Goal: Transaction & Acquisition: Purchase product/service

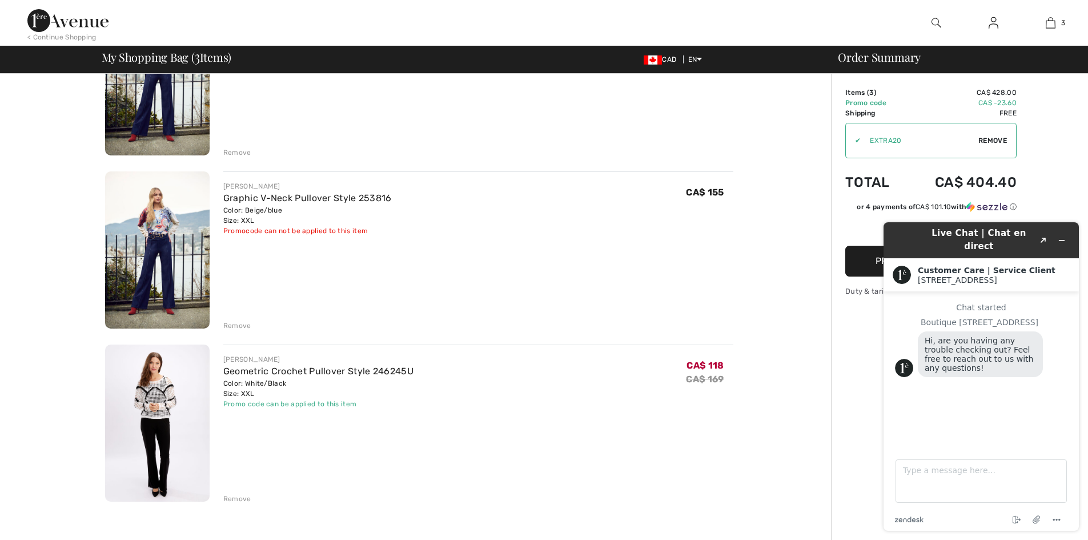
scroll to position [171, 0]
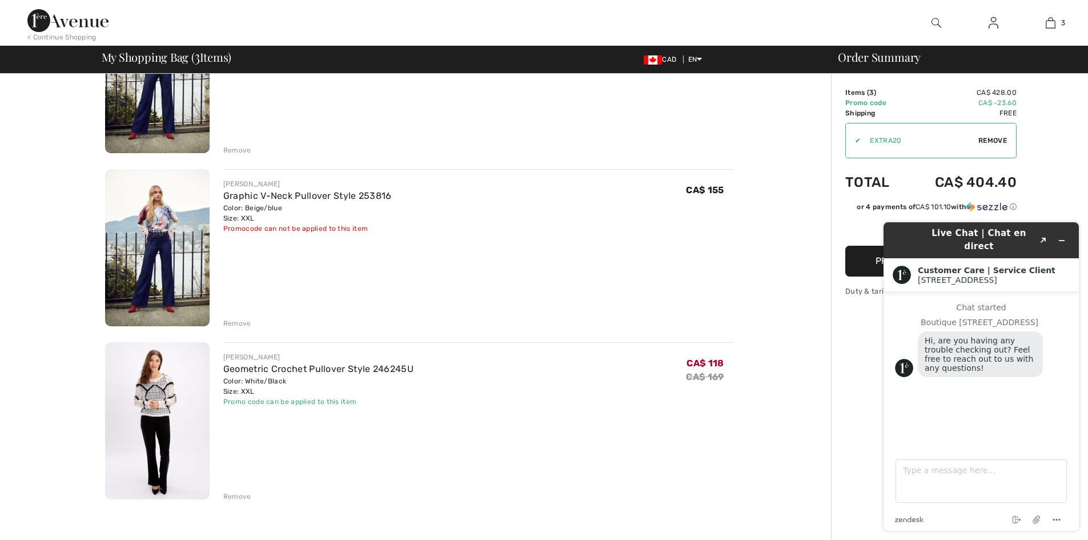
click at [231, 323] on div "Remove" at bounding box center [237, 323] width 28 height 10
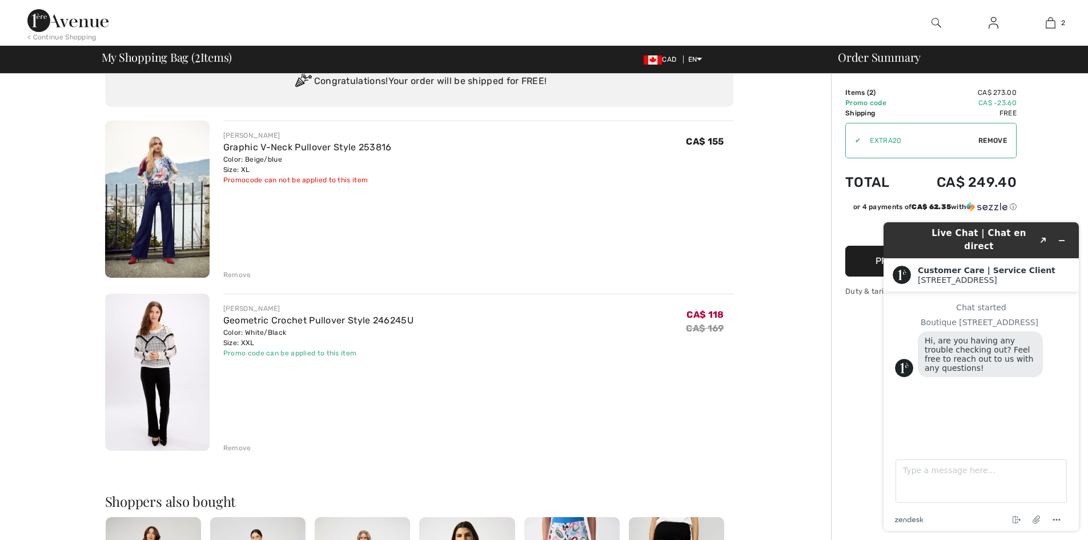
scroll to position [0, 0]
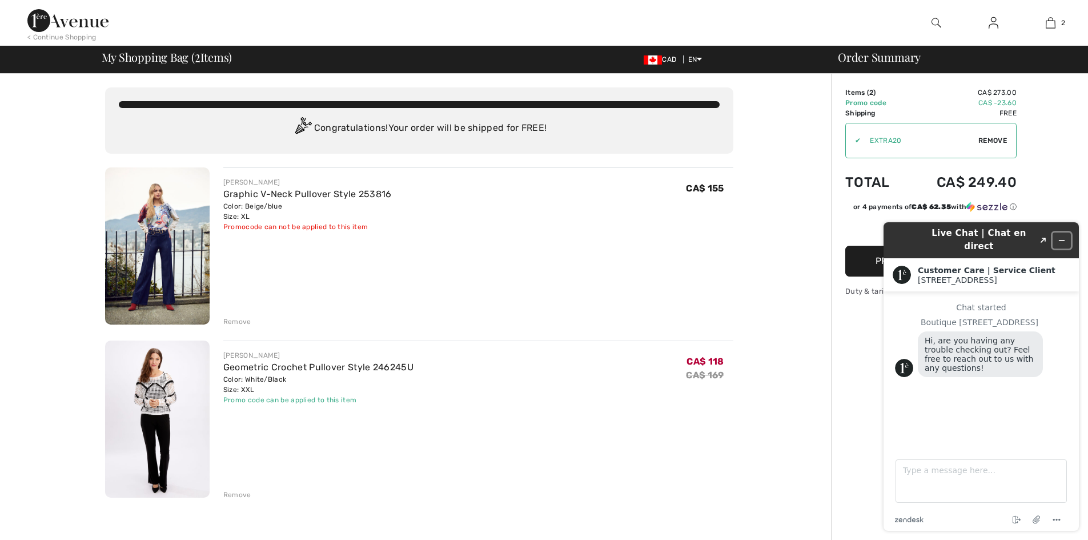
click at [1063, 236] on icon "Minimize widget" at bounding box center [1062, 240] width 8 height 8
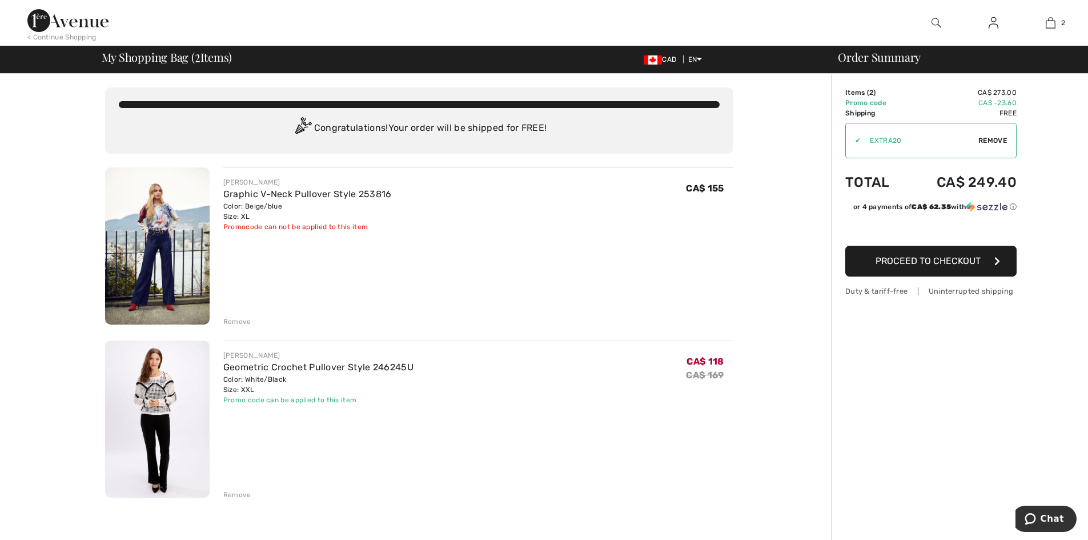
click at [992, 26] on img at bounding box center [994, 23] width 10 height 14
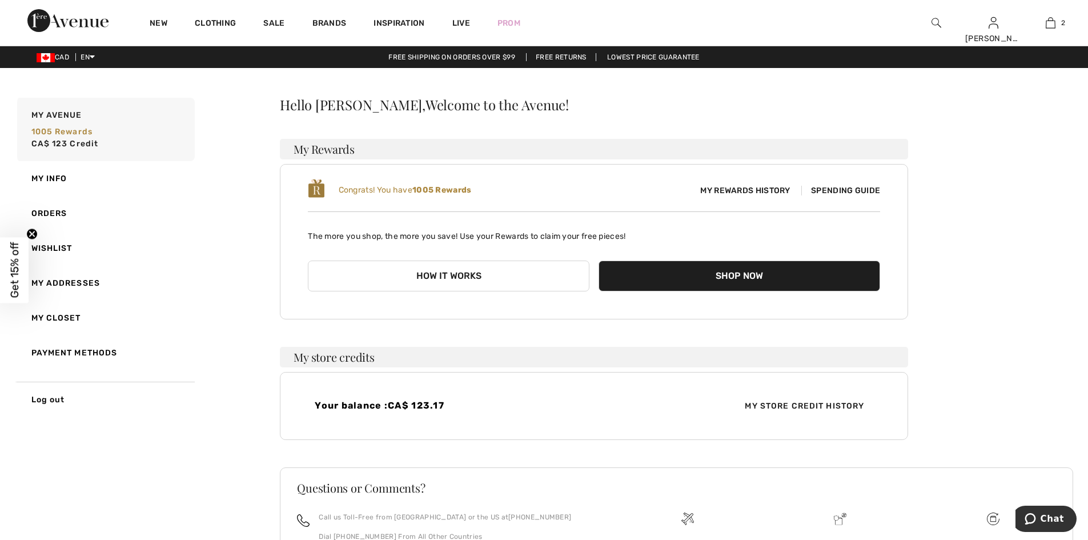
click at [717, 276] on button "Shop Now" at bounding box center [740, 275] width 282 height 31
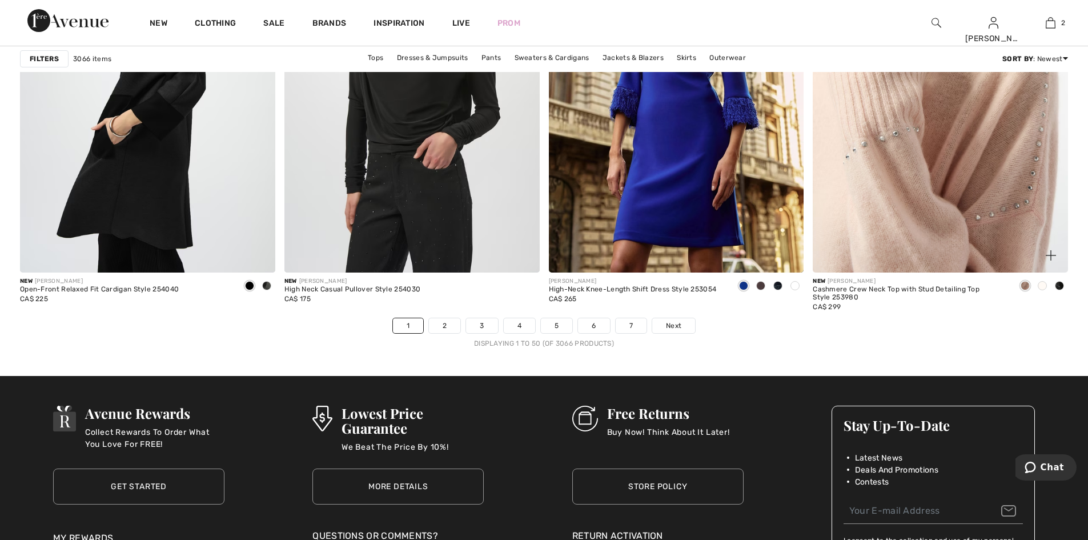
scroll to position [6569, 0]
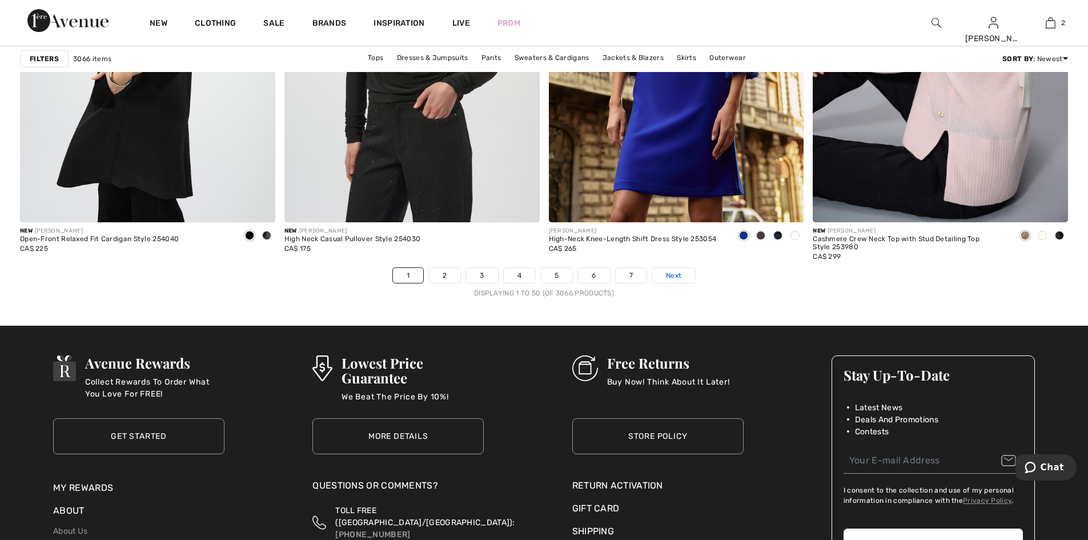
click at [679, 275] on span "Next" at bounding box center [673, 275] width 15 height 10
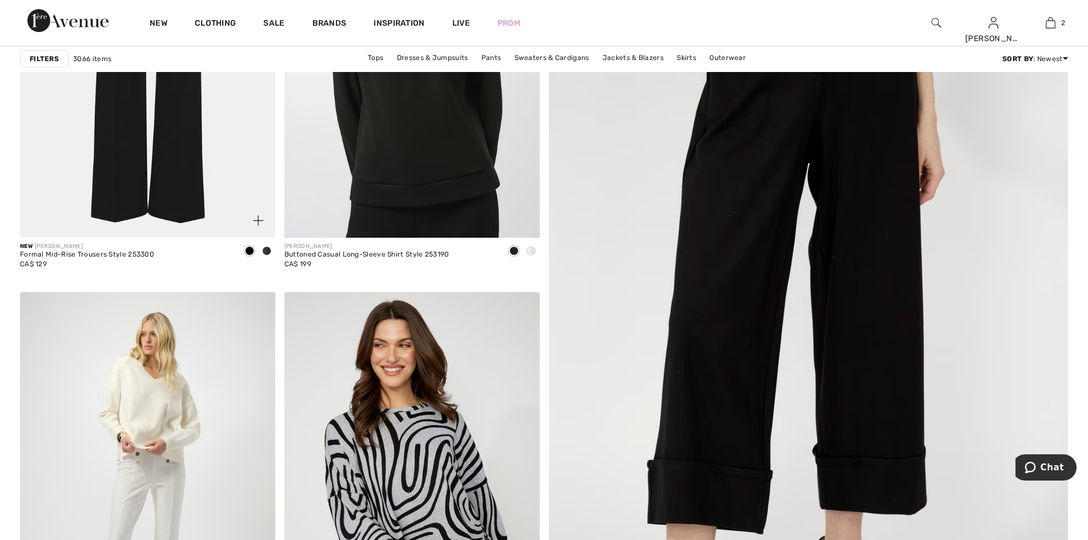
scroll to position [400, 0]
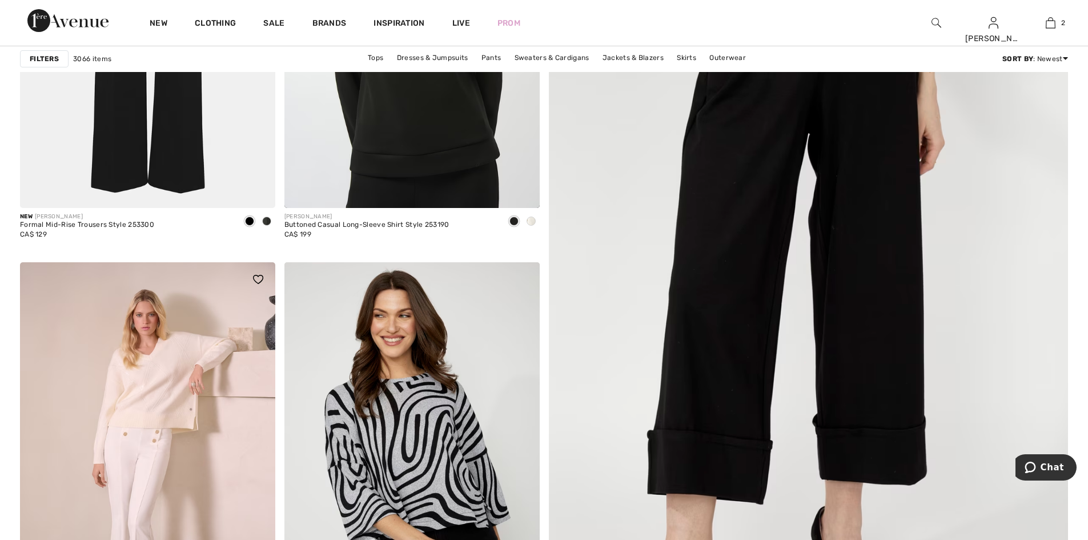
click at [163, 322] on img at bounding box center [147, 453] width 255 height 383
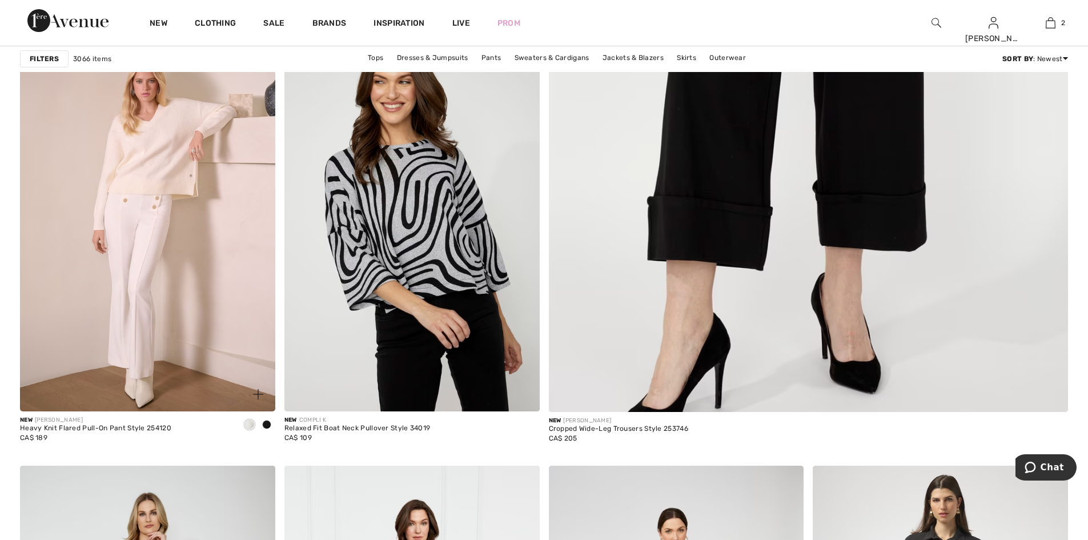
scroll to position [628, 0]
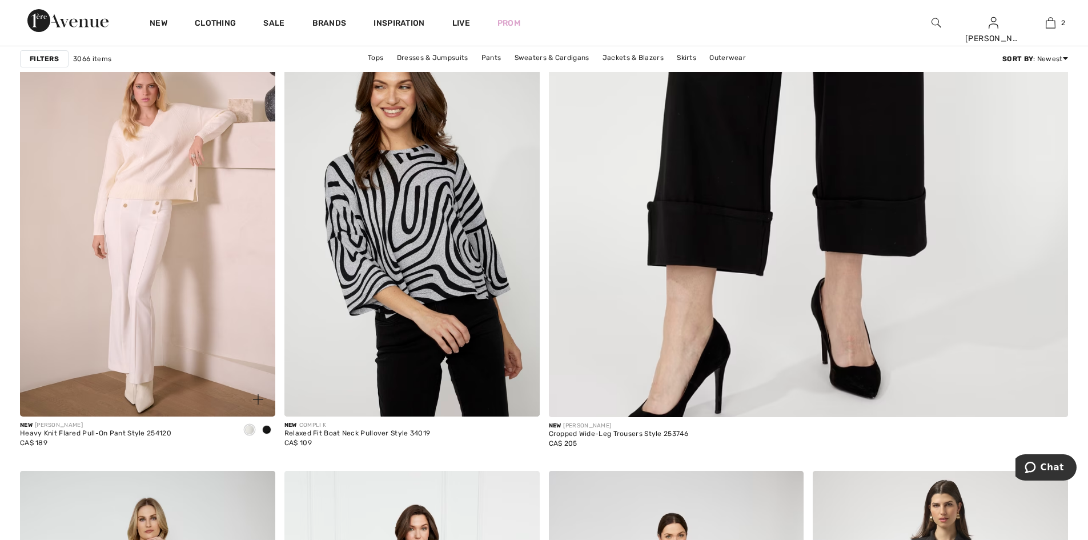
click at [166, 200] on img at bounding box center [147, 225] width 255 height 383
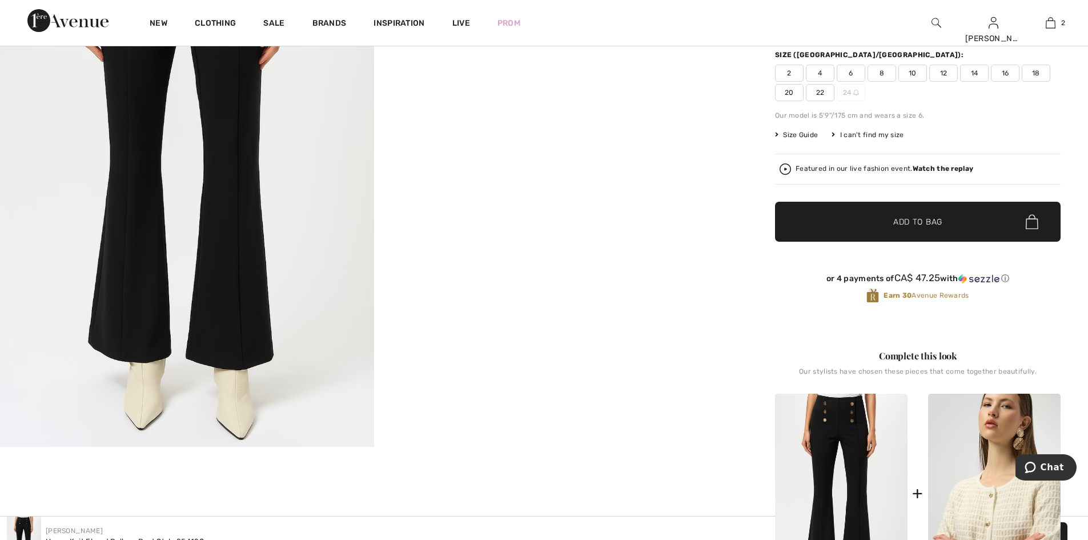
scroll to position [228, 0]
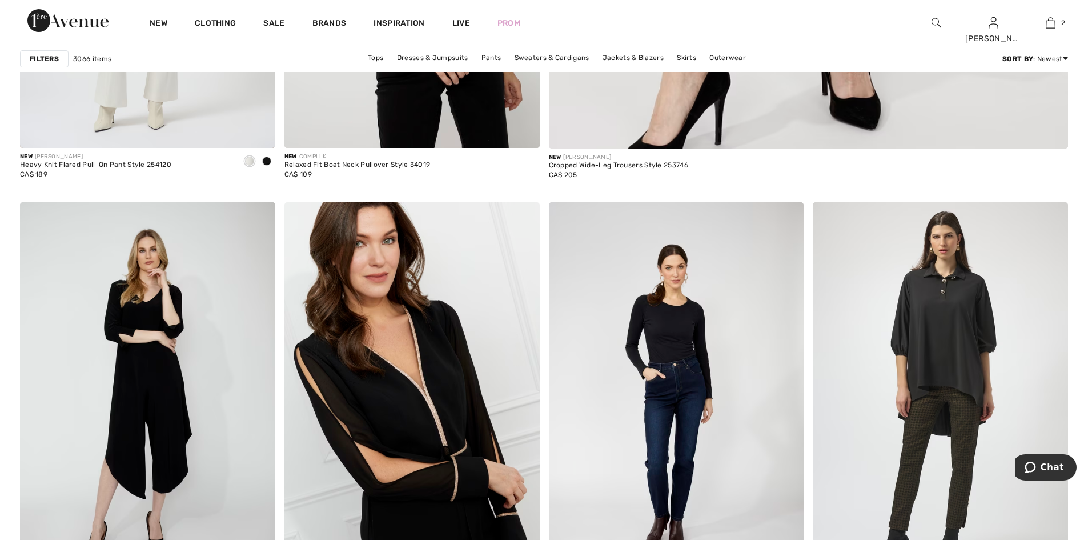
scroll to position [628, 0]
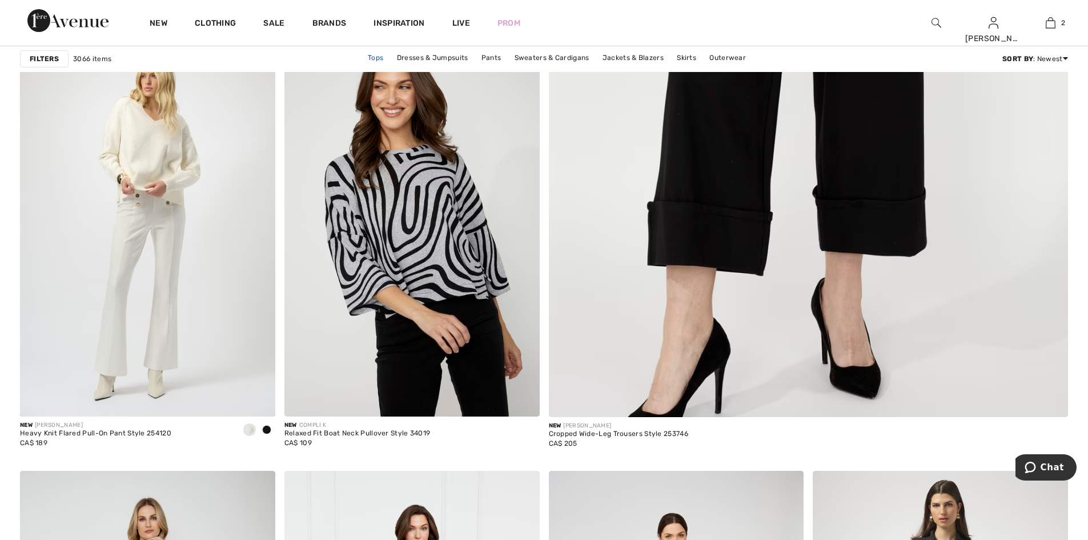
click at [374, 57] on link "Tops" at bounding box center [375, 57] width 27 height 15
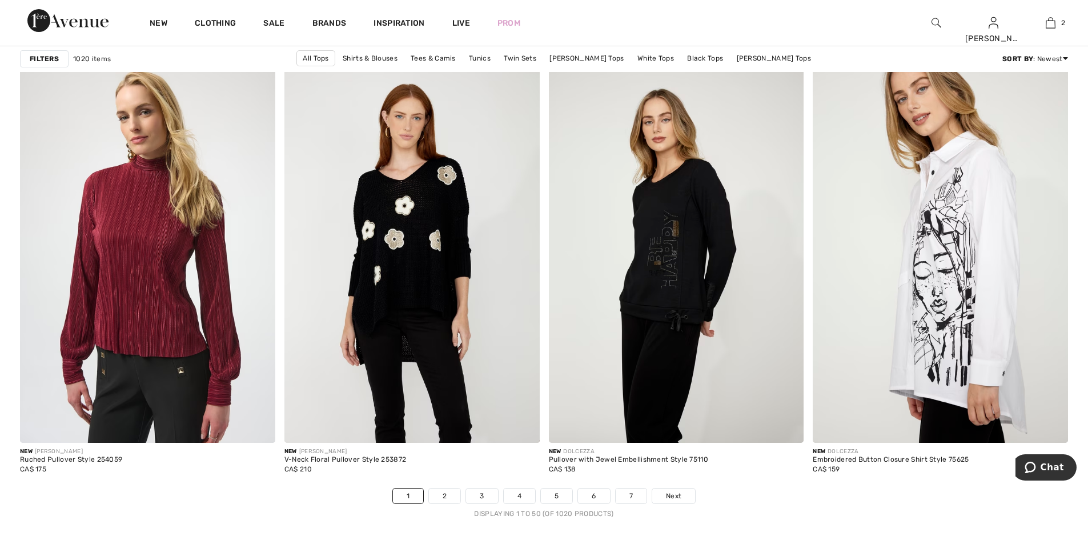
scroll to position [6398, 0]
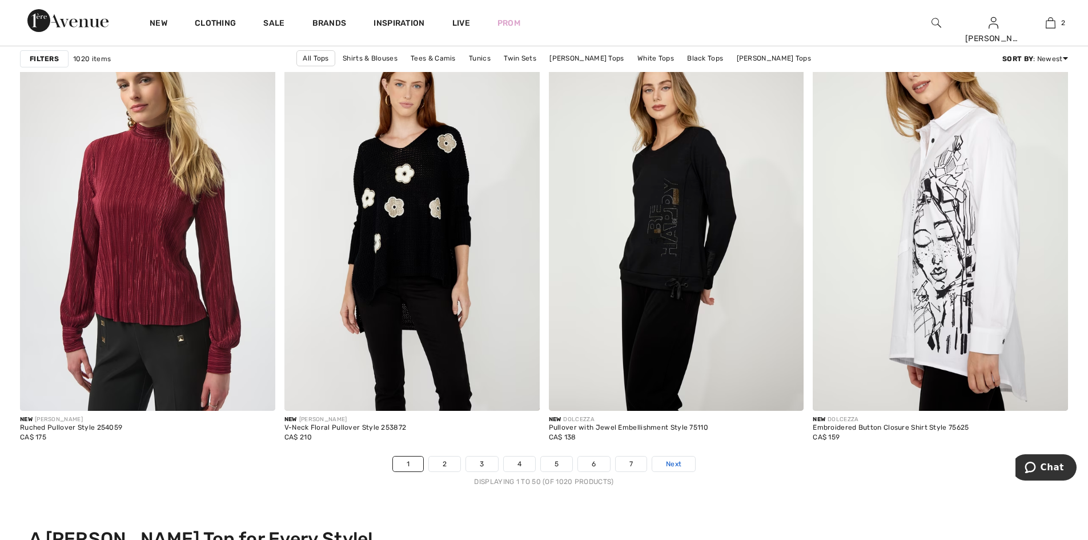
click at [679, 462] on span "Next" at bounding box center [673, 464] width 15 height 10
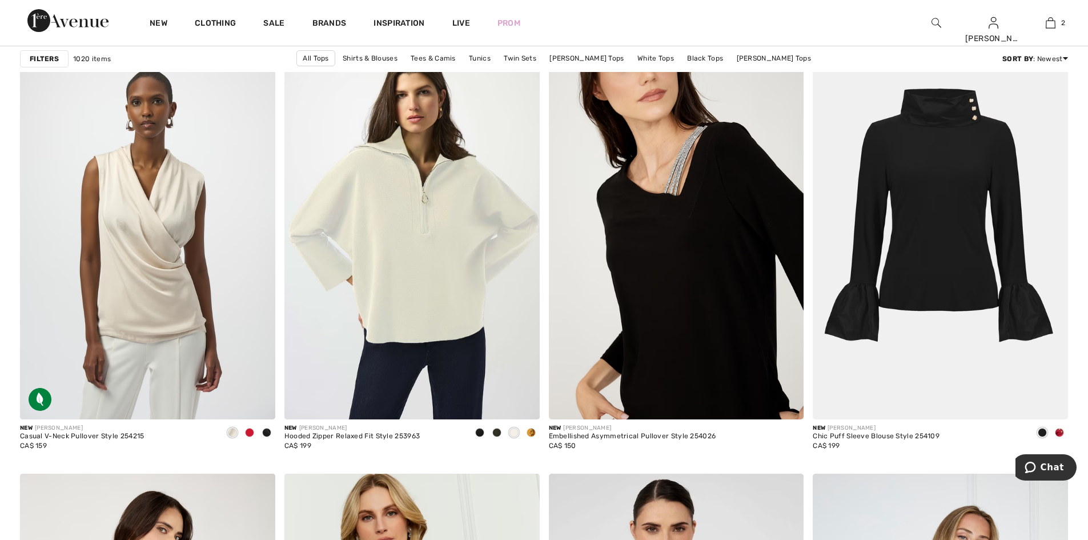
scroll to position [4513, 0]
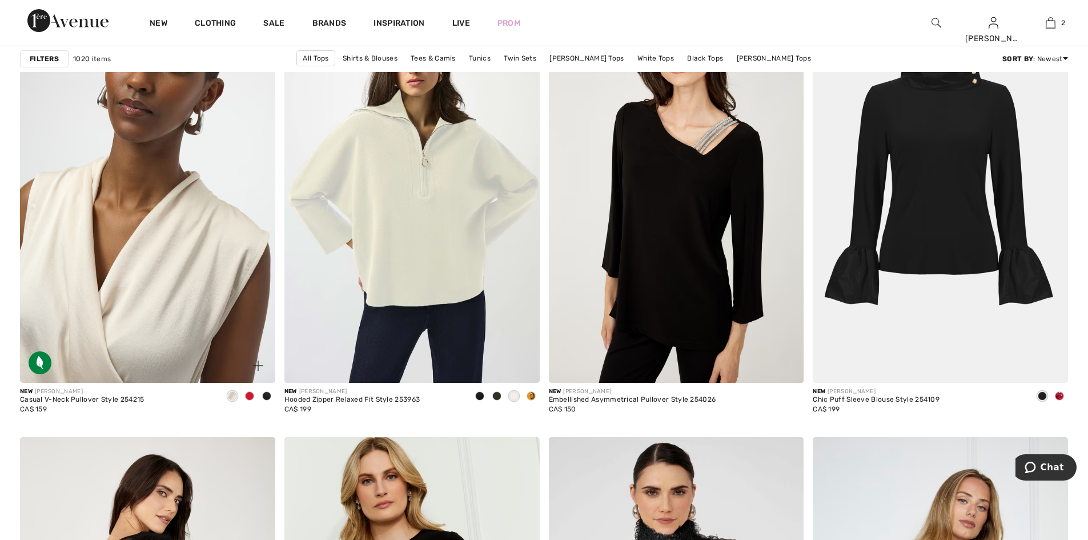
click at [132, 308] on img at bounding box center [147, 191] width 255 height 383
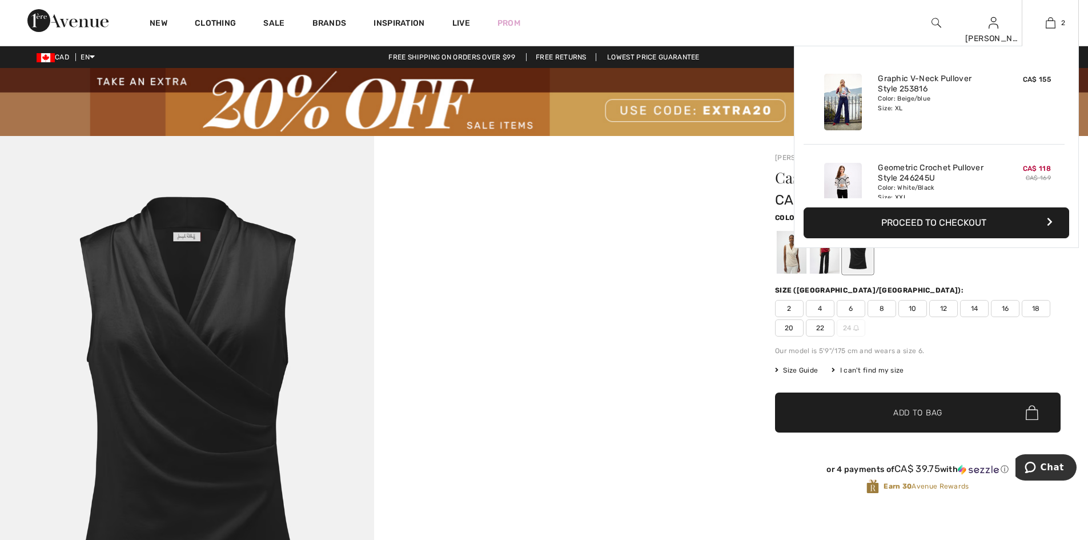
click at [969, 222] on button "Proceed to Checkout" at bounding box center [937, 222] width 266 height 31
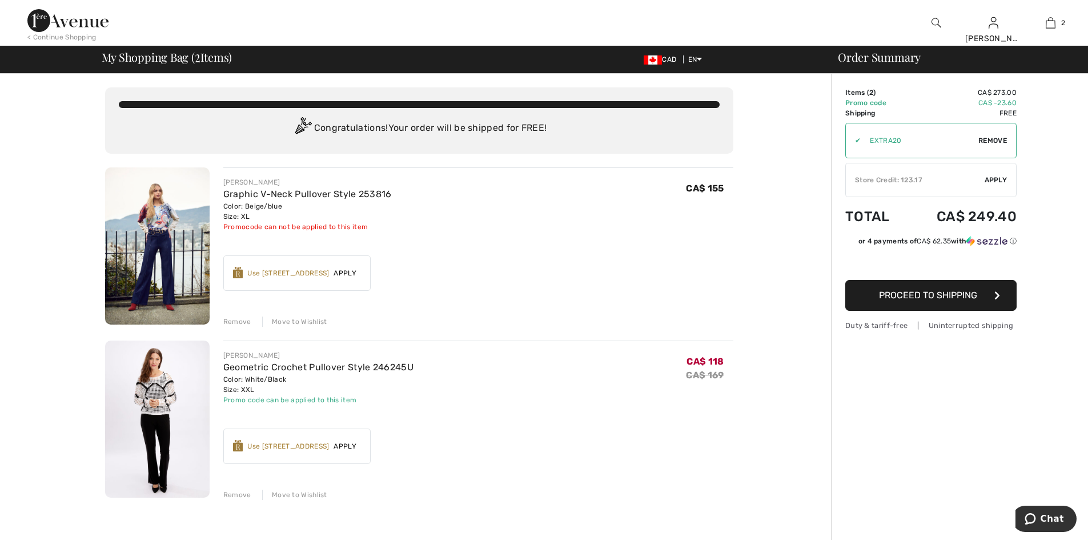
click at [299, 447] on div "Use [STREET_ADDRESS]" at bounding box center [288, 446] width 82 height 10
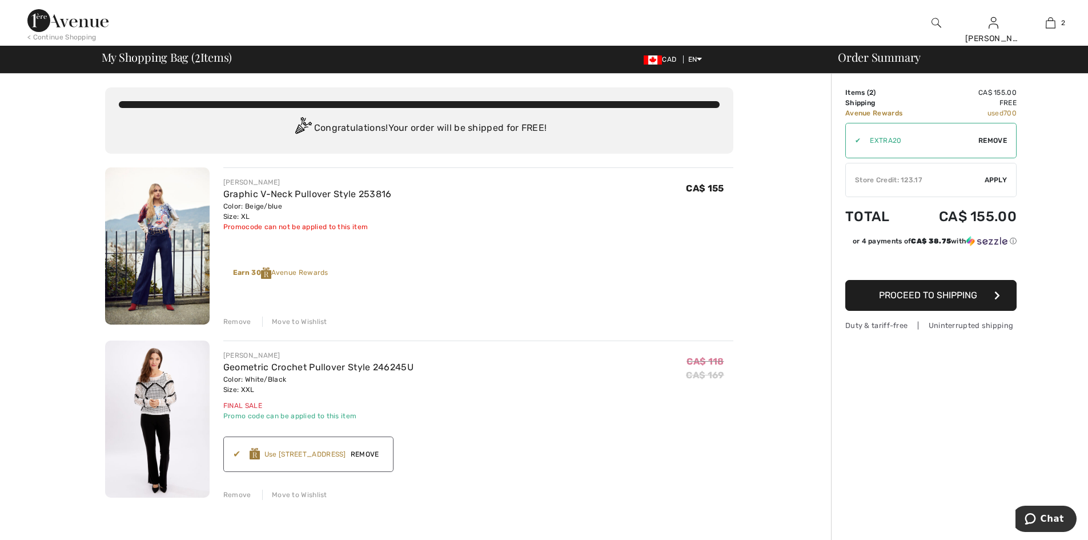
click at [1005, 295] on button "Proceed to Shipping" at bounding box center [930, 295] width 171 height 31
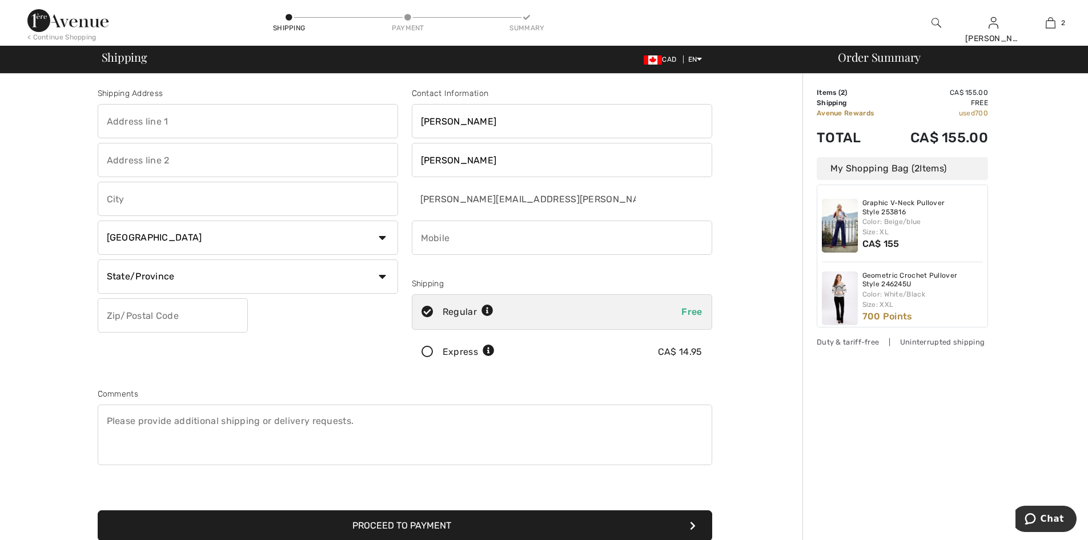
click at [193, 119] on input "text" at bounding box center [248, 121] width 300 height 34
type input "[STREET_ADDRESS][PERSON_NAME]"
type input "LaSalle"
select select "ON"
type input "N9J 3P5"
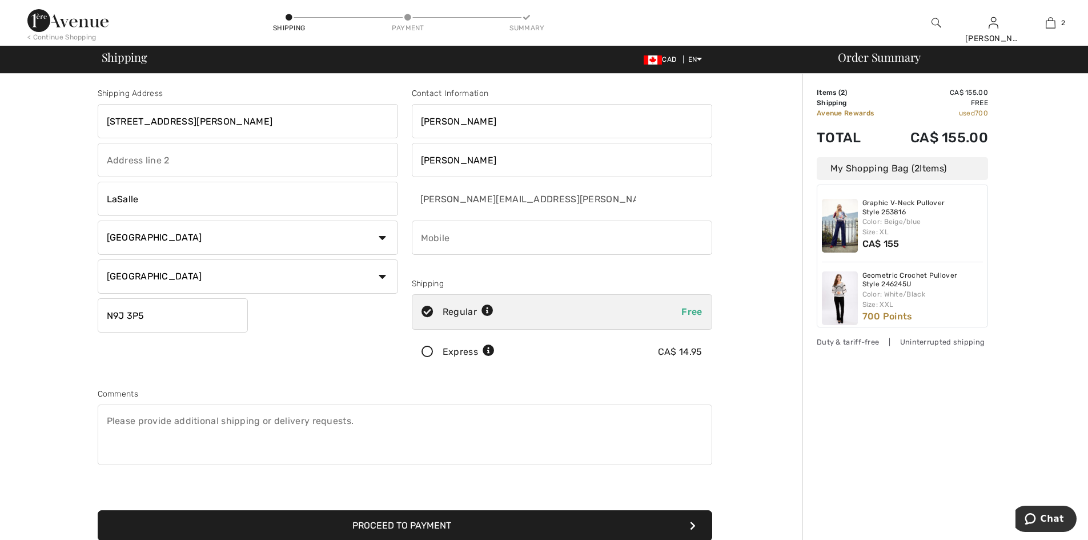
type input "5195673830"
type input "N9J3P5"
click at [300, 362] on div "Shipping Address 1445 Monck Ave LaSalle Country Canada United States Afghanista…" at bounding box center [248, 230] width 314 height 287
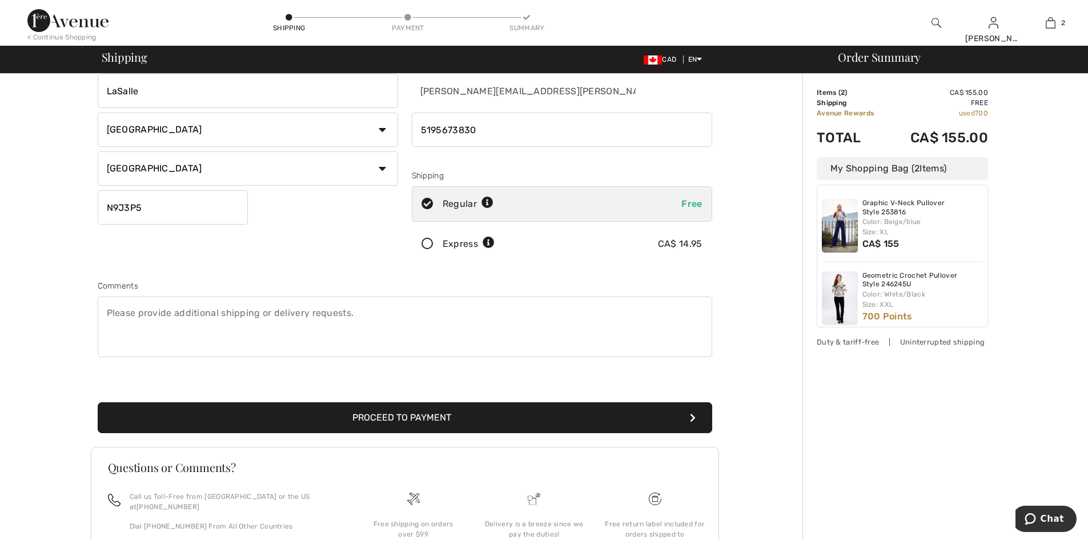
scroll to position [114, 0]
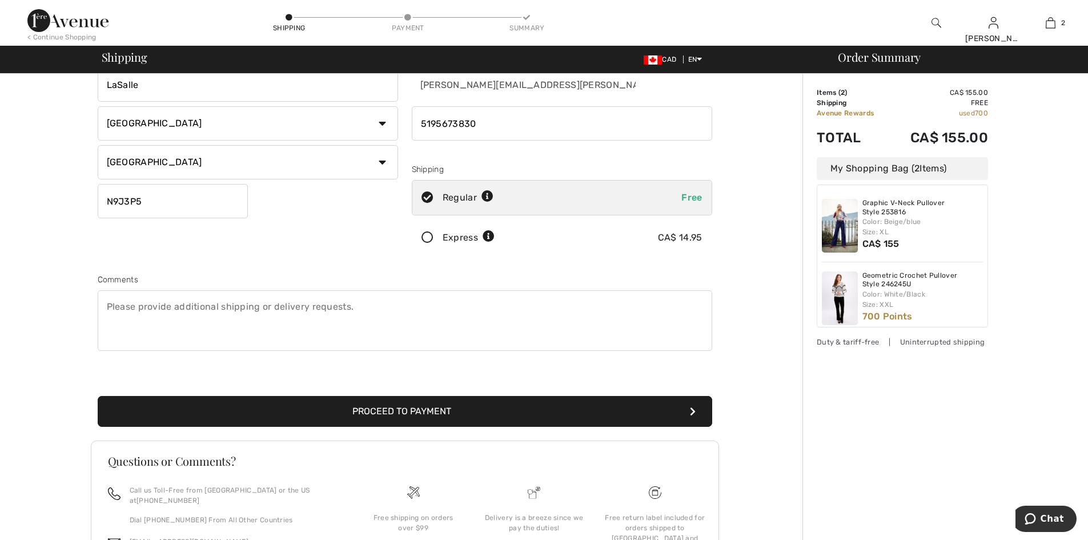
click at [485, 413] on button "Proceed to Payment" at bounding box center [405, 411] width 615 height 31
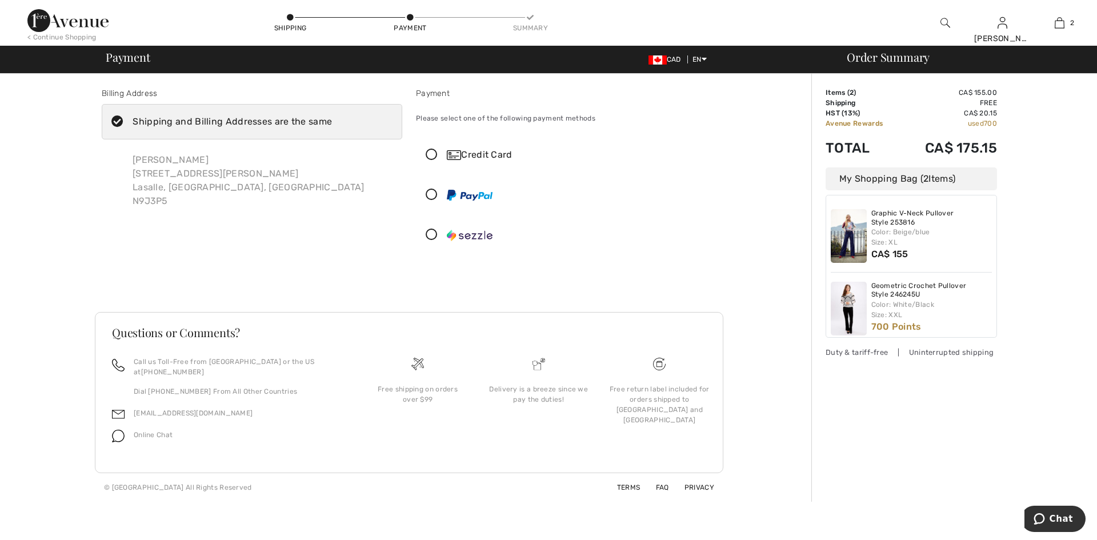
click at [428, 154] on icon at bounding box center [431, 155] width 30 height 12
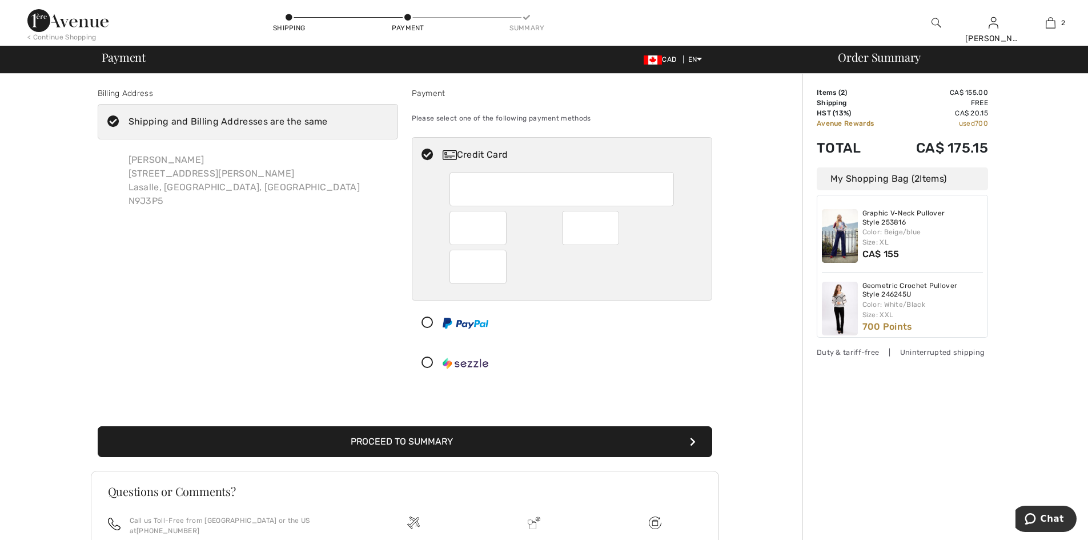
click at [589, 274] on div at bounding box center [562, 267] width 224 height 34
click at [1036, 520] on icon "Chat" at bounding box center [1030, 518] width 11 height 11
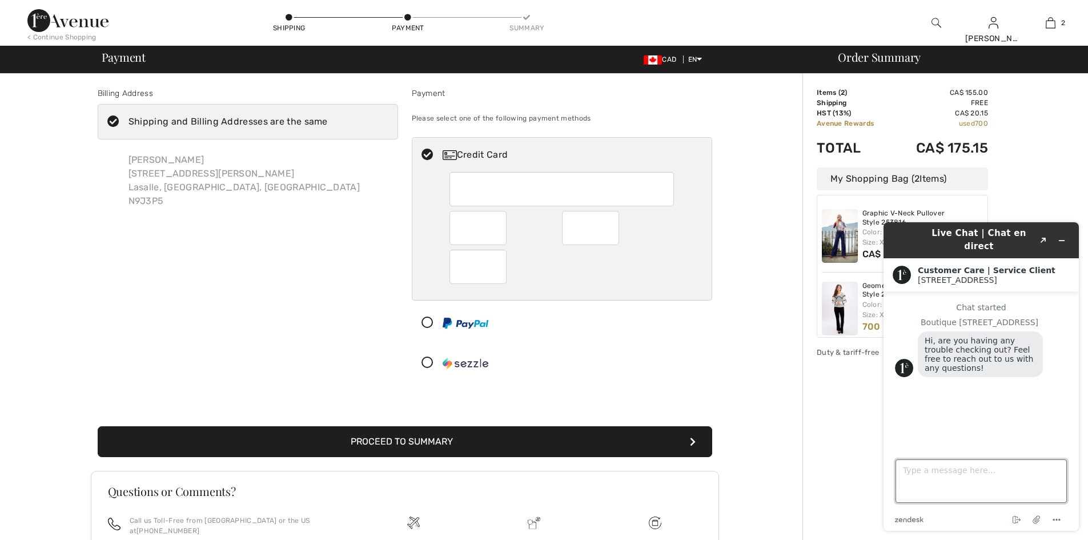
click at [997, 480] on textarea "Type a message here..." at bounding box center [981, 480] width 171 height 43
type textarea "hi, I have a store credit but I cannot see where to apply it when checking out.…"
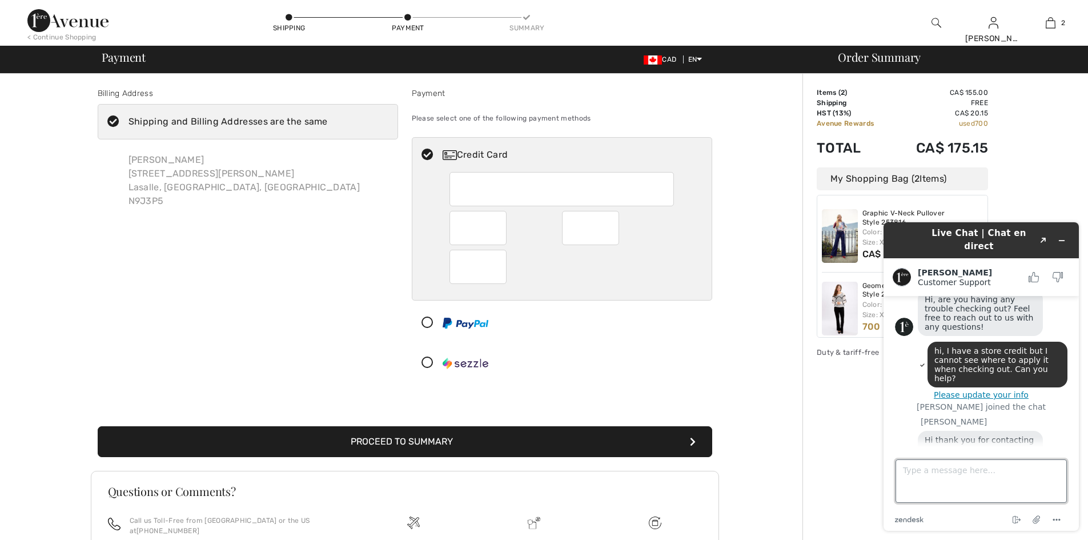
scroll to position [73, 0]
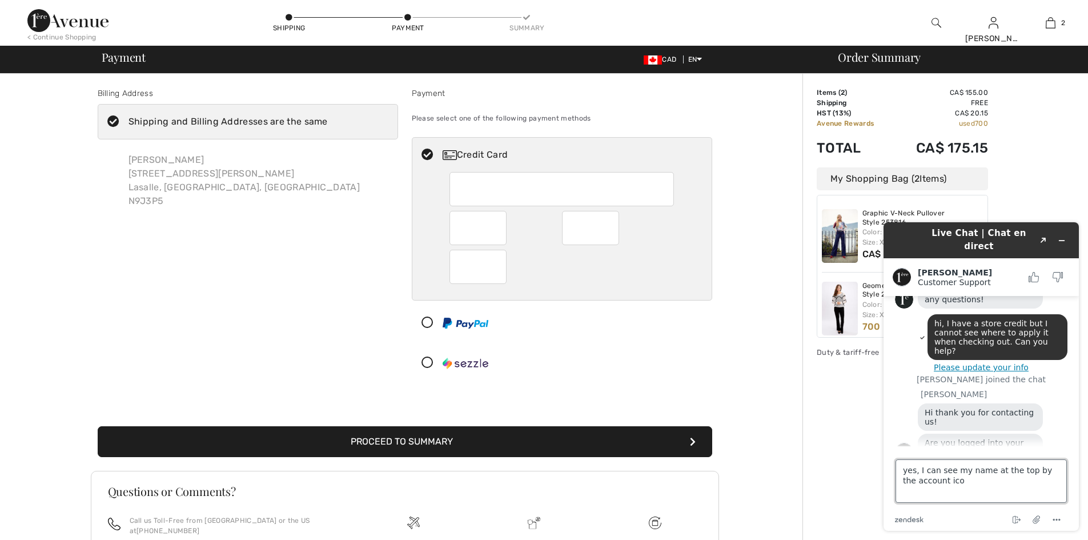
type textarea "yes, I can see my name at the top by the account icon"
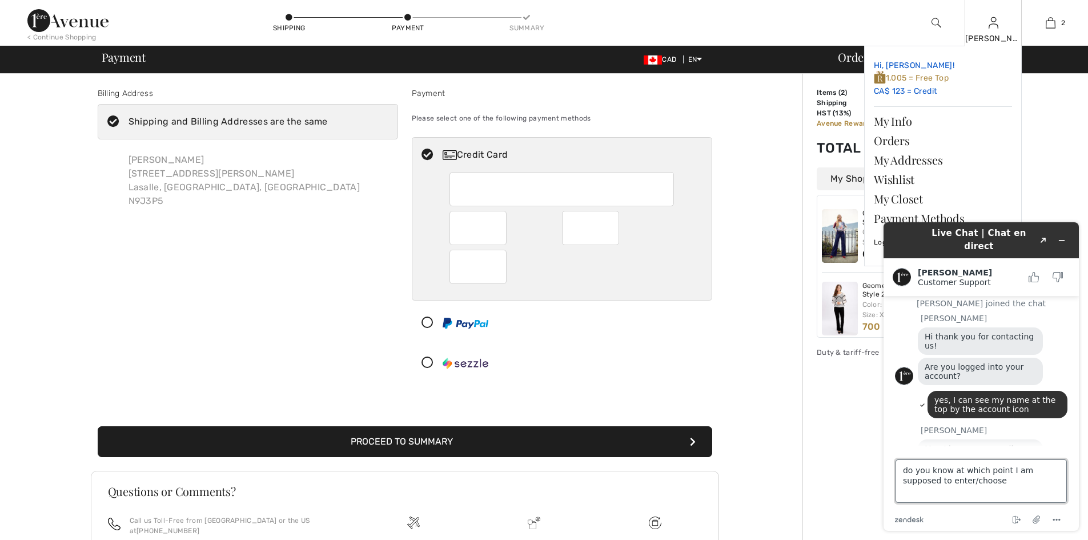
scroll to position [147, 0]
type textarea "d"
type textarea "[PERSON_NAME][EMAIL_ADDRESS][PERSON_NAME][DOMAIN_NAME]"
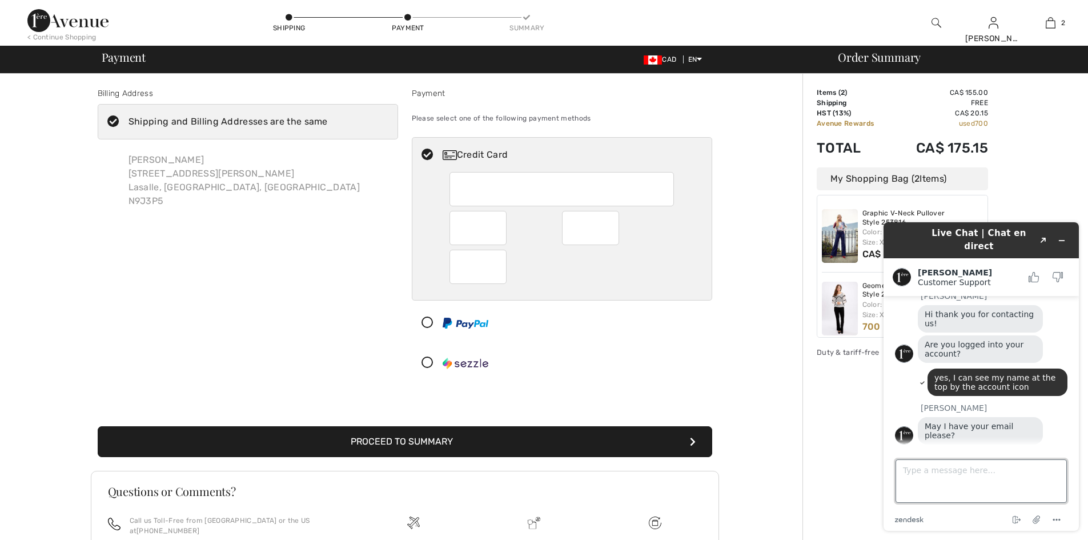
click at [970, 475] on textarea "Type a message here..." at bounding box center [981, 480] width 171 height 43
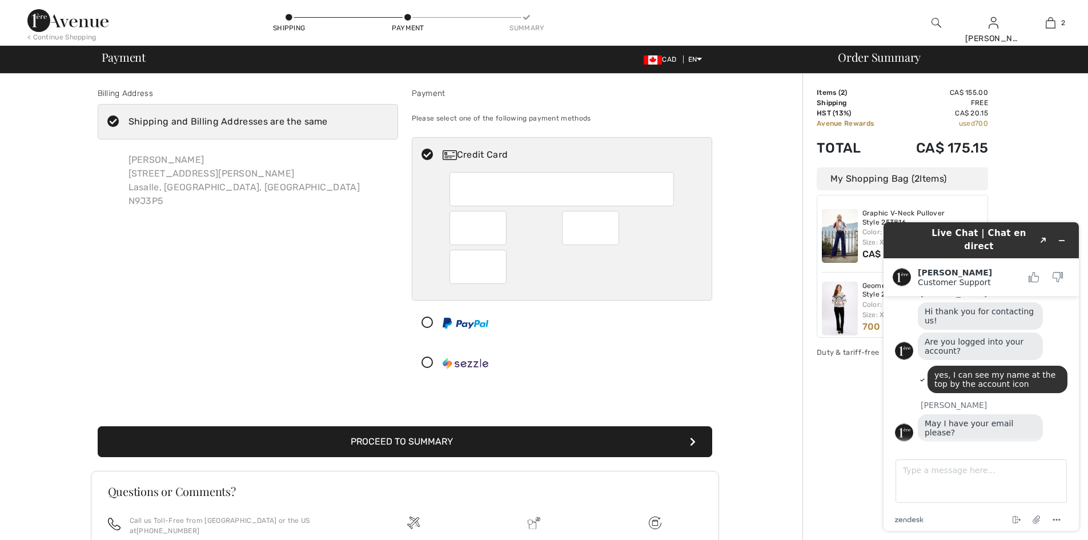
scroll to position [231, 0]
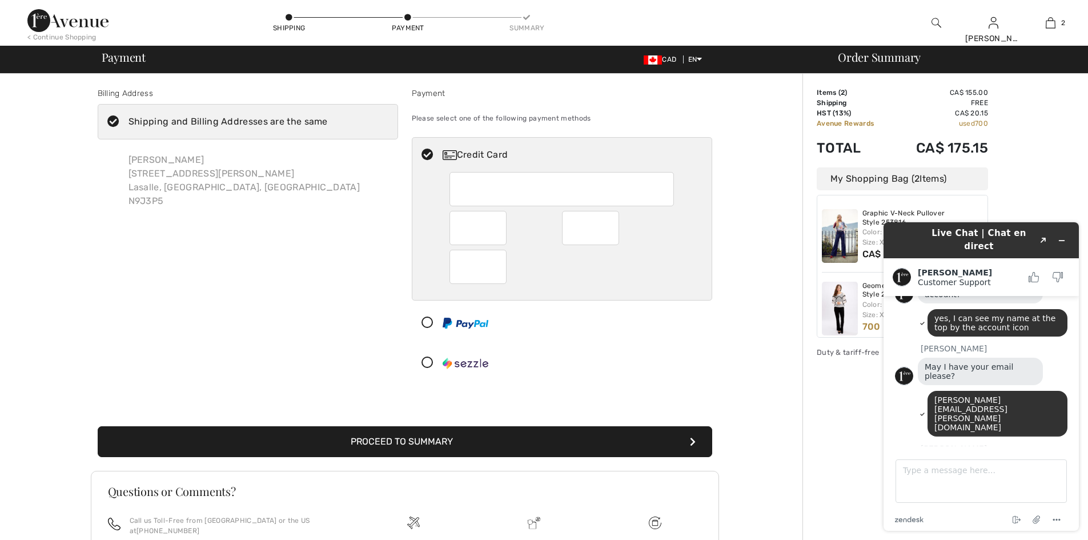
click at [825, 437] on div "Order Summary Details Items ( 2 ) CA$ 155.00 Promo code CA$ 0.00 Shipping Free …" at bounding box center [946, 367] width 286 height 587
click at [1035, 142] on div "Order Summary Details Items ( 2 ) CA$ 155.00 Promo code CA$ 0.00 Shipping Free …" at bounding box center [946, 367] width 286 height 587
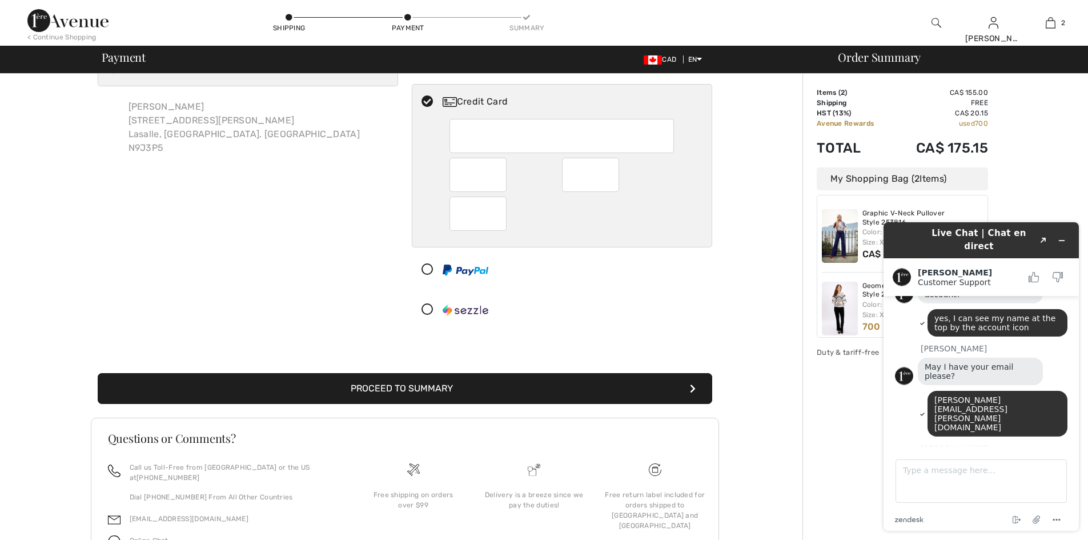
scroll to position [0, 0]
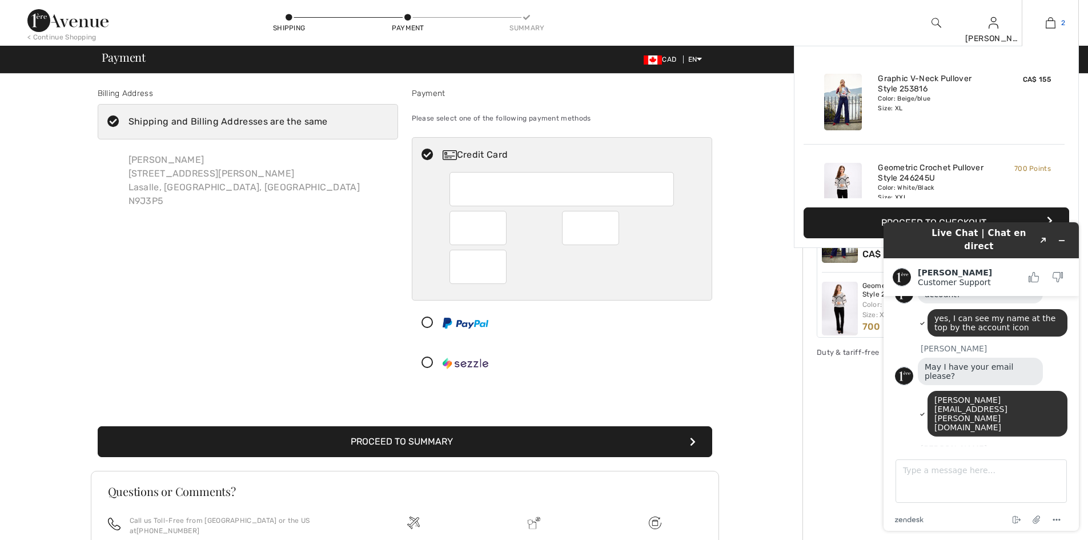
click at [1047, 23] on img at bounding box center [1051, 23] width 10 height 14
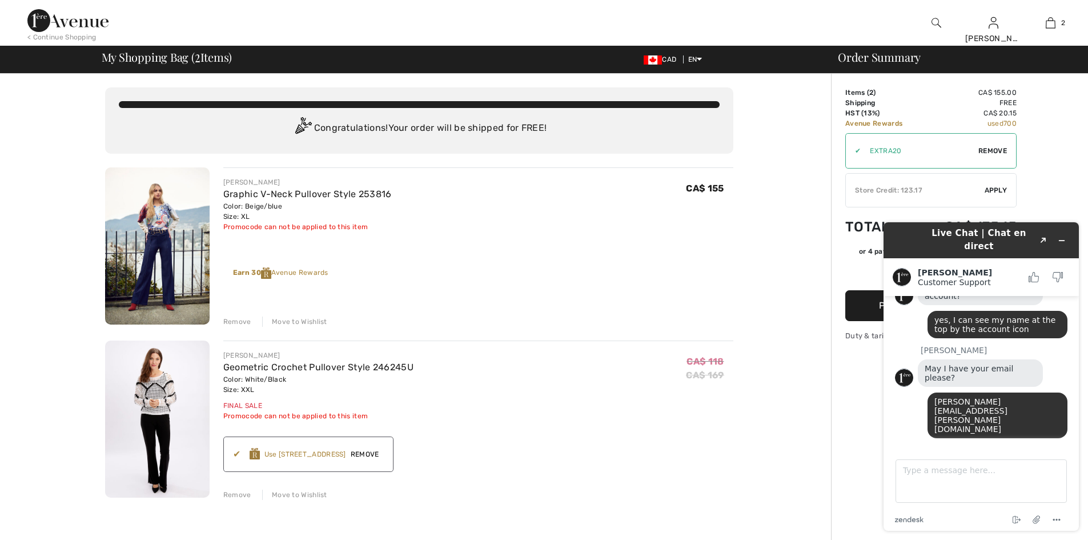
click at [993, 187] on span "Apply" at bounding box center [996, 190] width 23 height 10
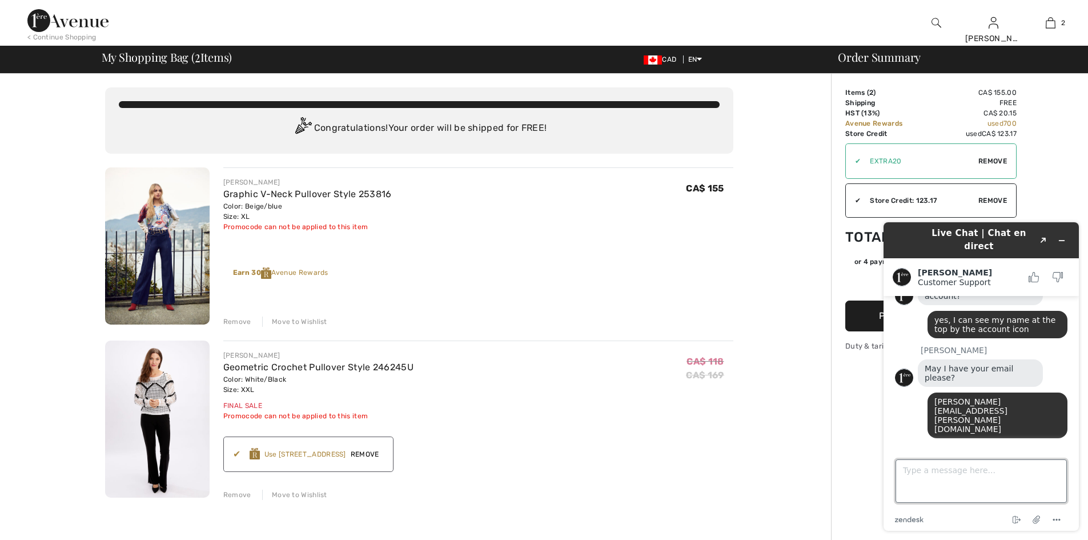
click at [924, 478] on textarea "Type a message here..." at bounding box center [981, 480] width 171 height 43
type textarea "got it! thank you"
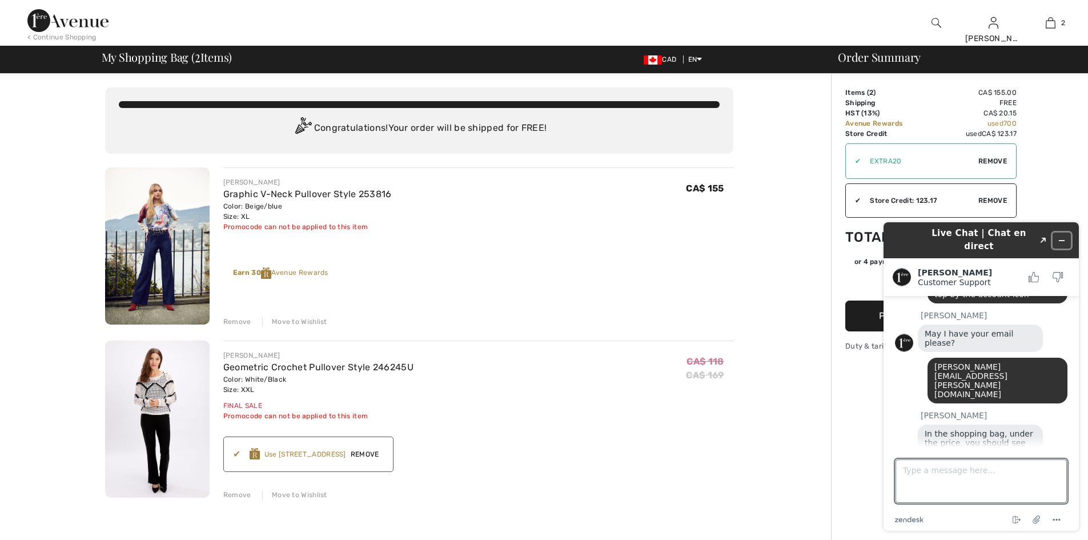
click at [1063, 236] on icon "Minimize widget" at bounding box center [1062, 240] width 8 height 8
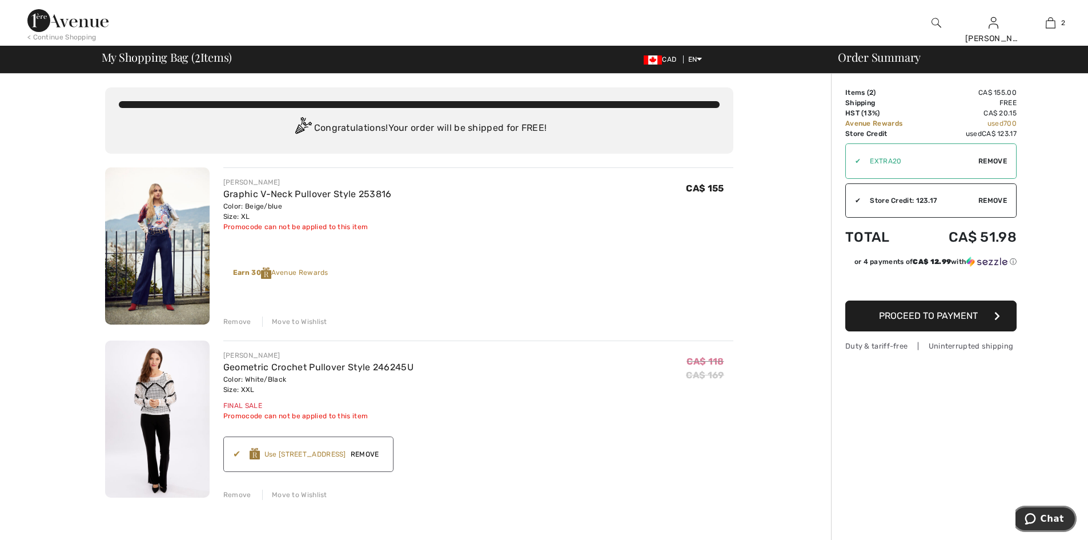
click at [1058, 515] on span "Chat" at bounding box center [1052, 519] width 23 height 10
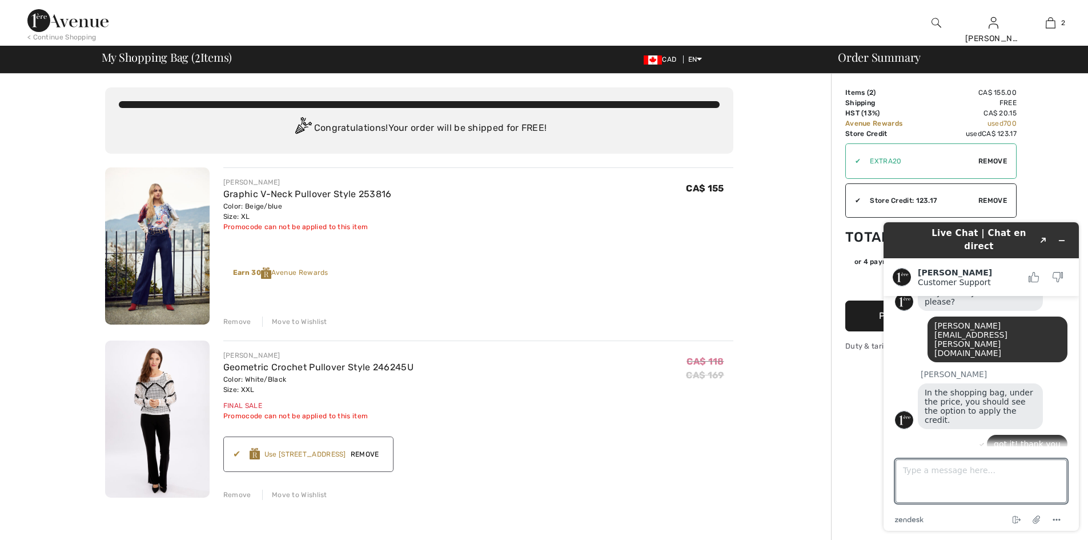
click at [1010, 475] on textarea "Type a message here..." at bounding box center [981, 480] width 171 height 43
type textarea "have a great day!"
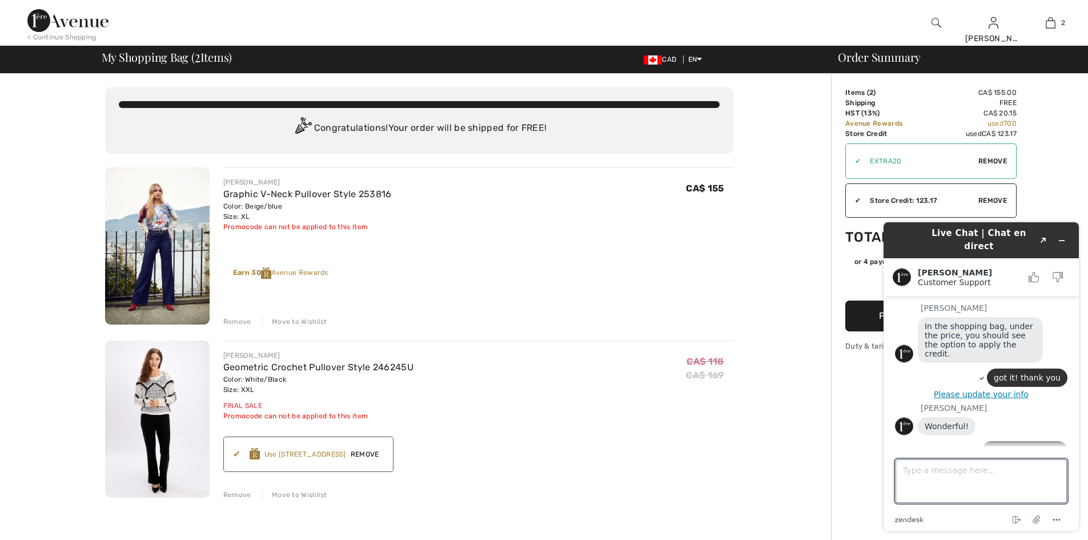
scroll to position [361, 0]
click at [1063, 236] on icon "Minimize widget" at bounding box center [1062, 240] width 8 height 8
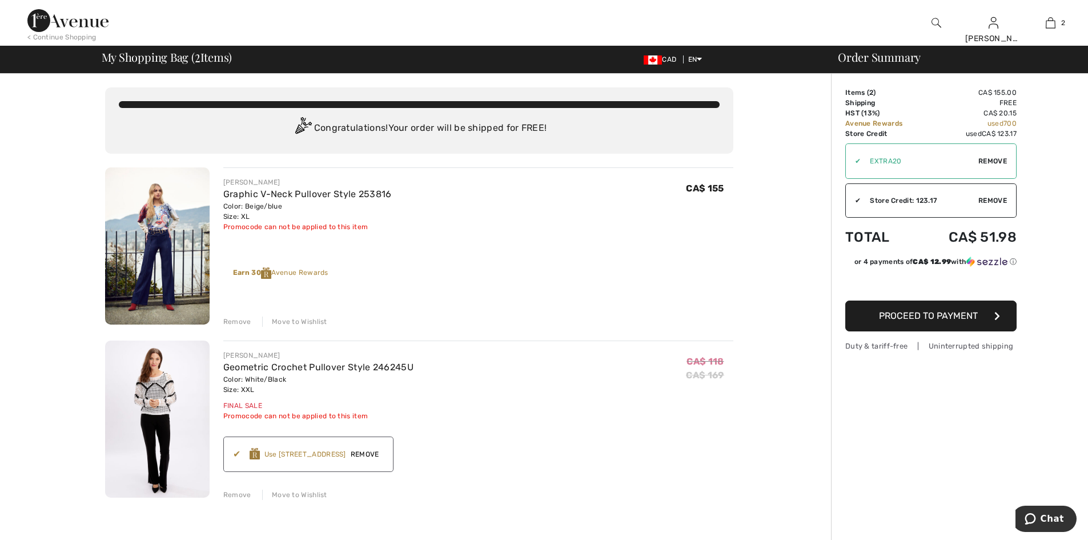
click at [907, 315] on span "Proceed to Payment" at bounding box center [928, 315] width 99 height 11
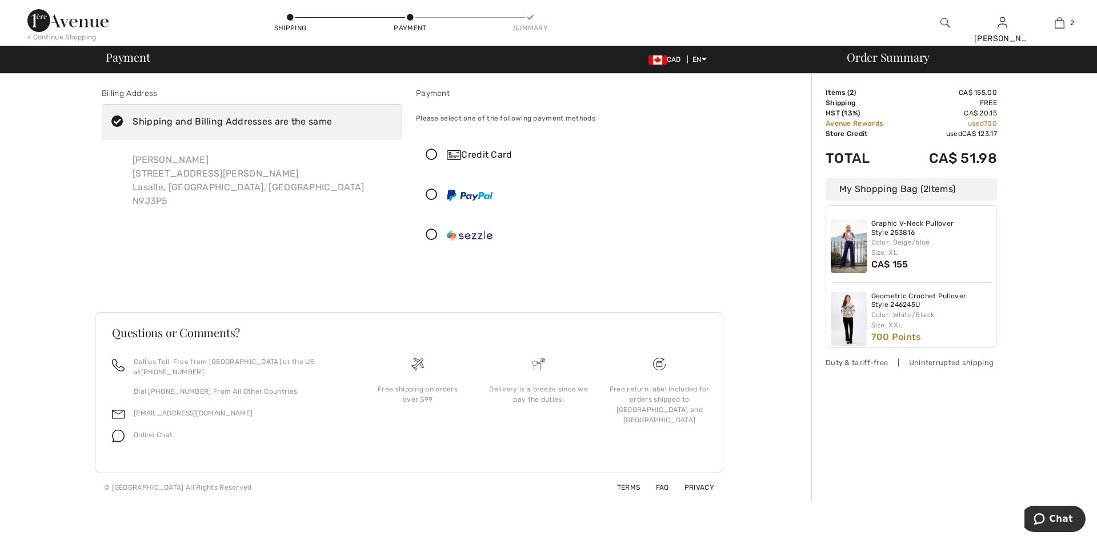
click at [498, 152] on div "Credit Card" at bounding box center [578, 155] width 262 height 14
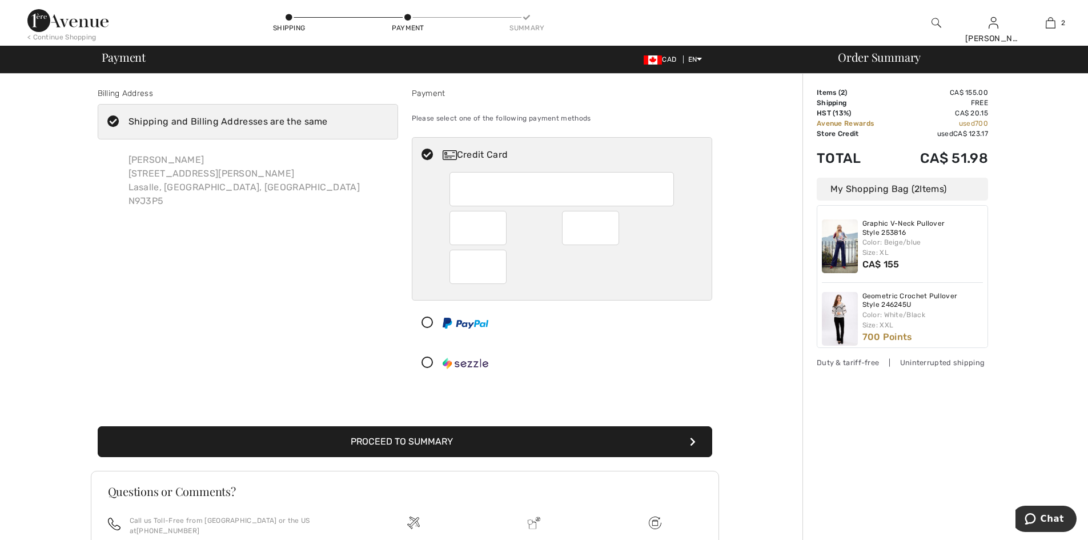
click at [672, 376] on div at bounding box center [557, 363] width 290 height 34
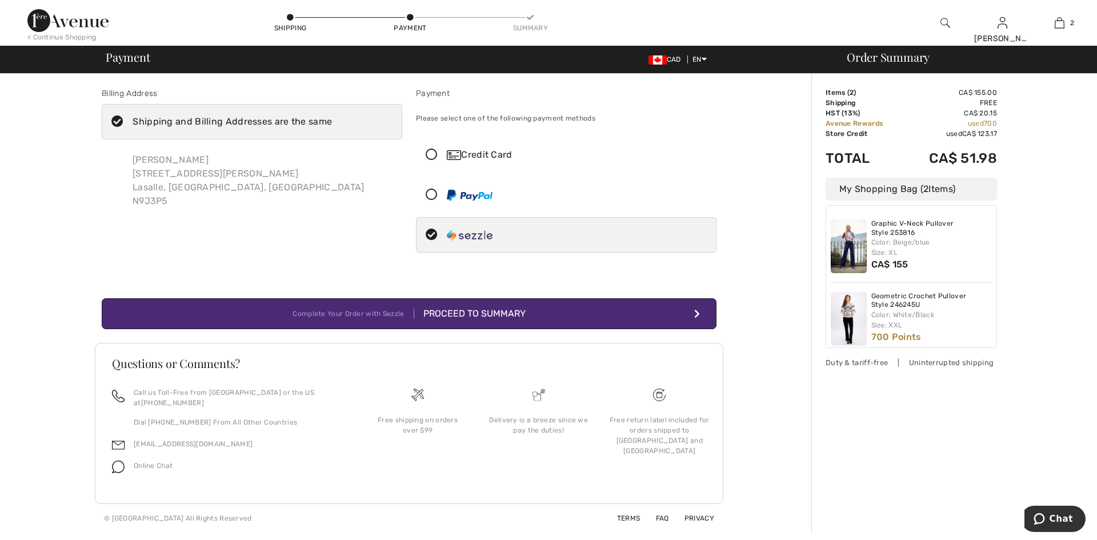
click at [583, 312] on button "Complete Your Order with Sezzle Proceed to Summary" at bounding box center [409, 313] width 615 height 31
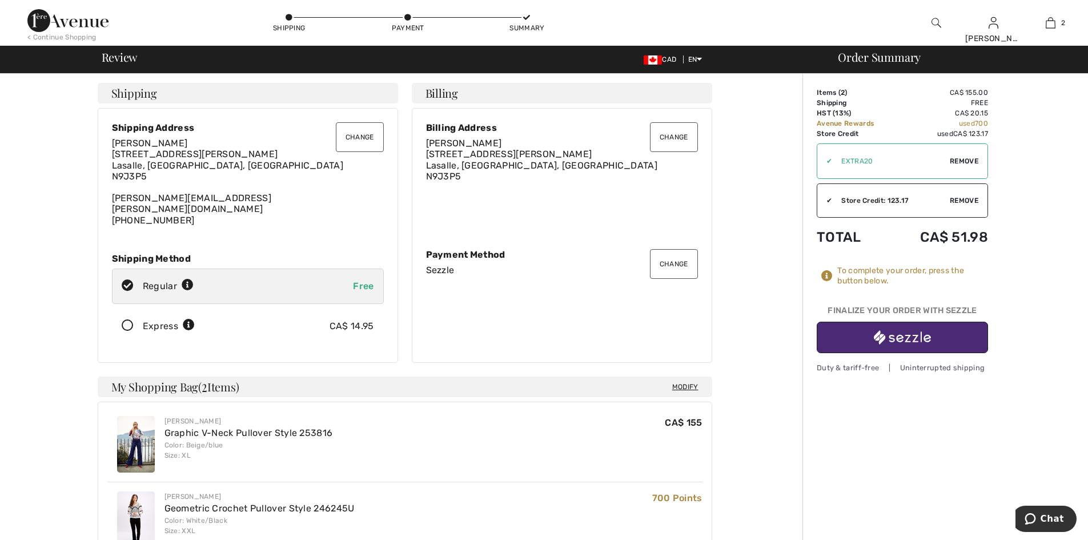
click at [657, 258] on button "Change" at bounding box center [674, 264] width 48 height 30
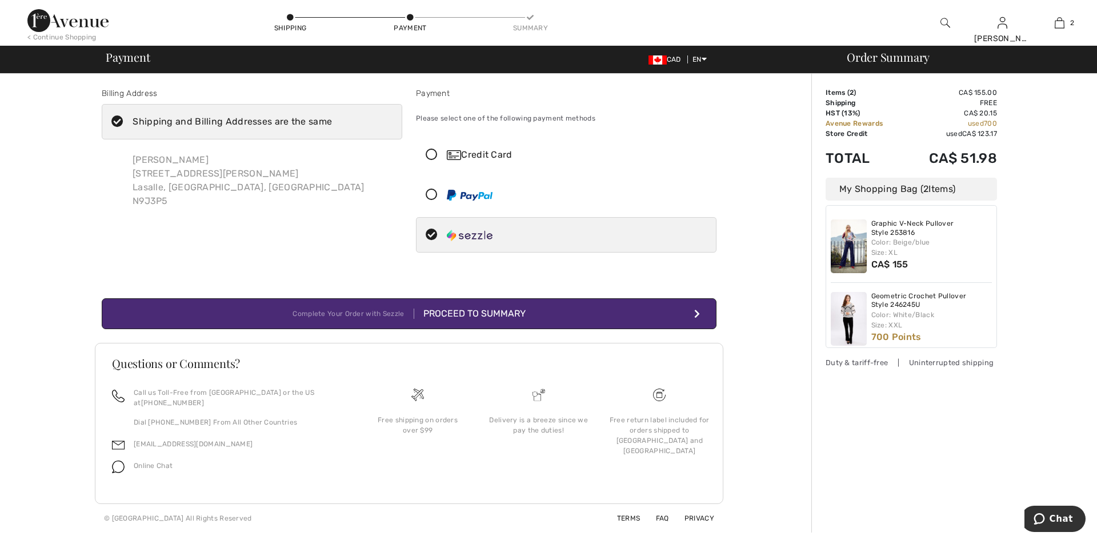
click at [452, 158] on img at bounding box center [454, 155] width 14 height 10
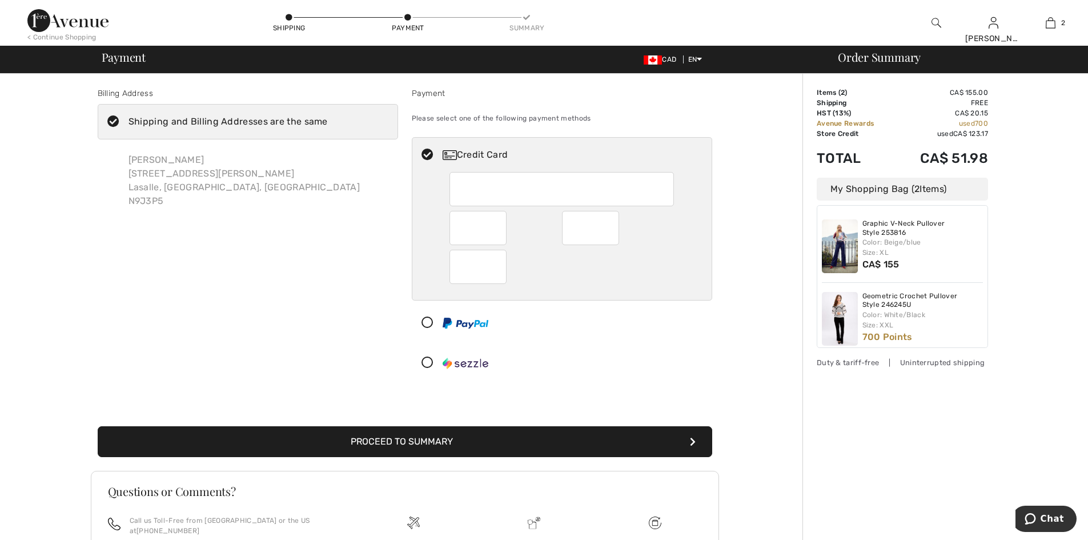
click at [563, 432] on button "Proceed to Summary" at bounding box center [405, 441] width 615 height 31
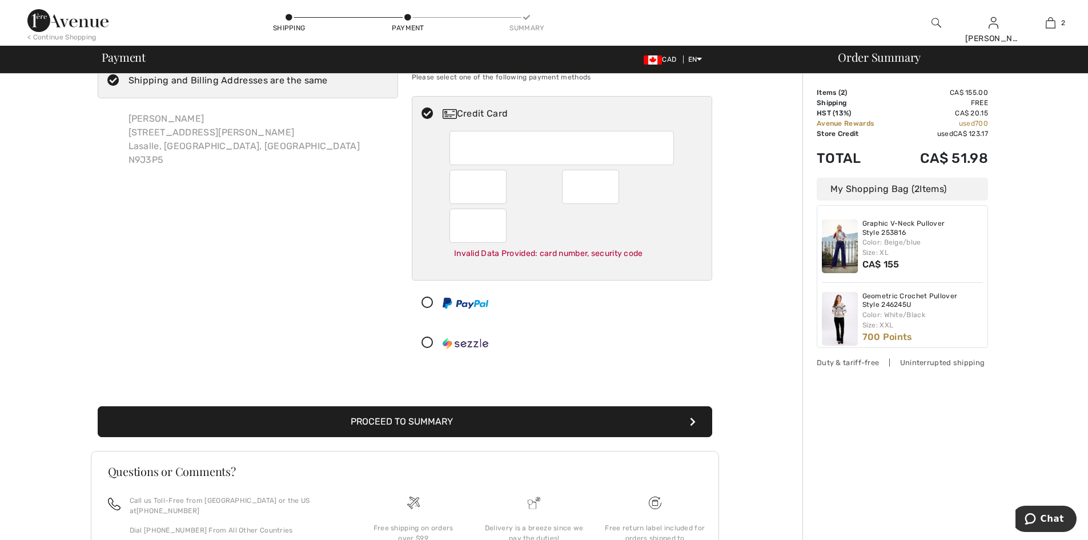
scroll to position [46, 0]
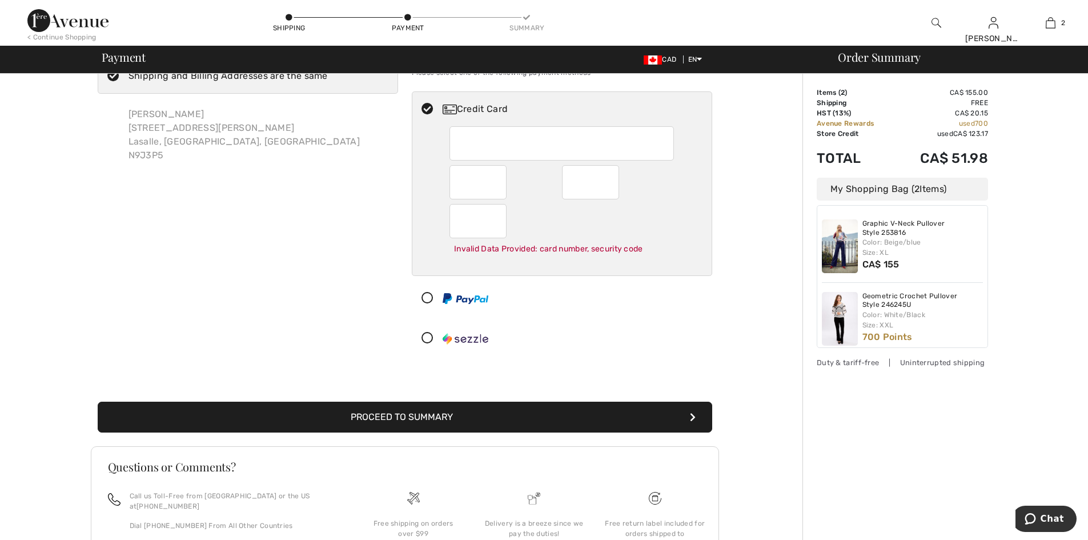
click at [532, 416] on button "Proceed to Summary" at bounding box center [405, 417] width 615 height 31
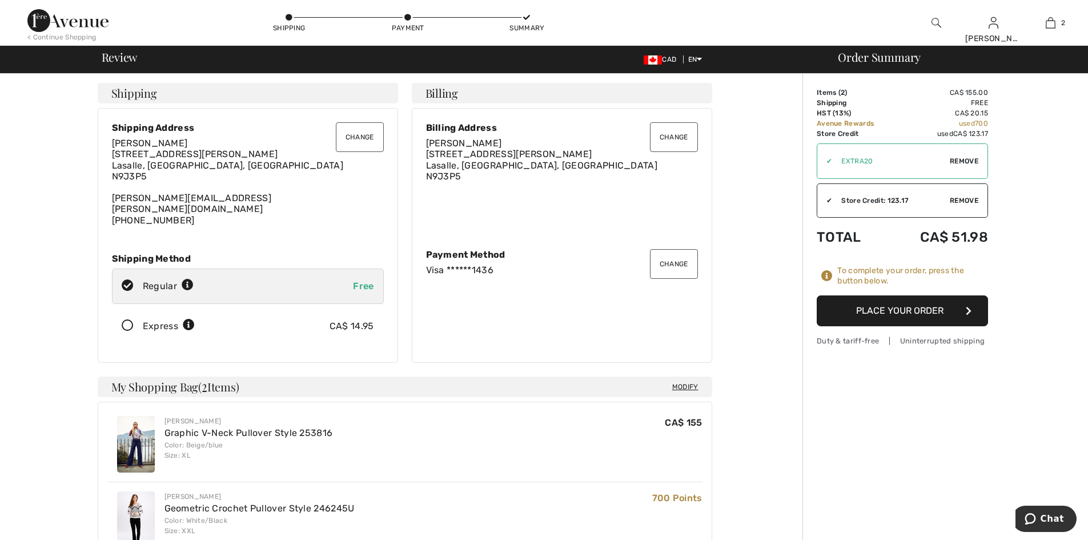
click at [871, 303] on button "Place Your Order" at bounding box center [902, 310] width 171 height 31
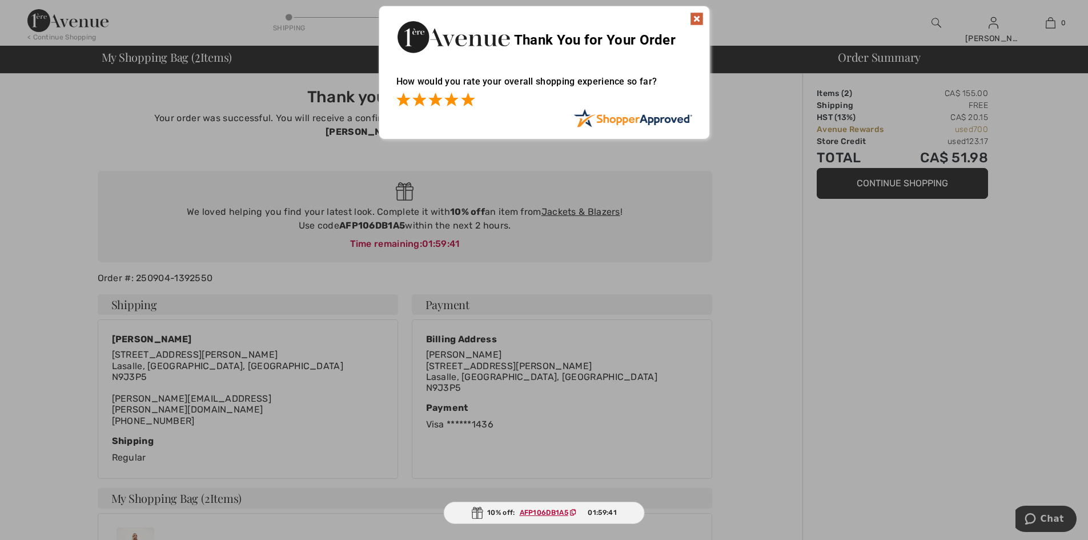
click at [469, 104] on span at bounding box center [468, 100] width 14 height 14
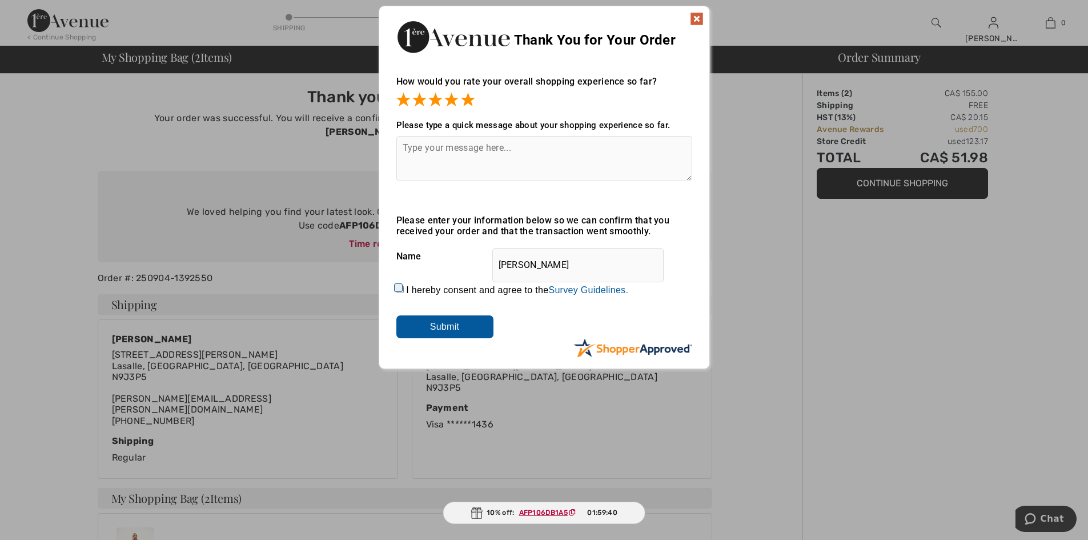
click at [474, 157] on textarea at bounding box center [544, 158] width 296 height 45
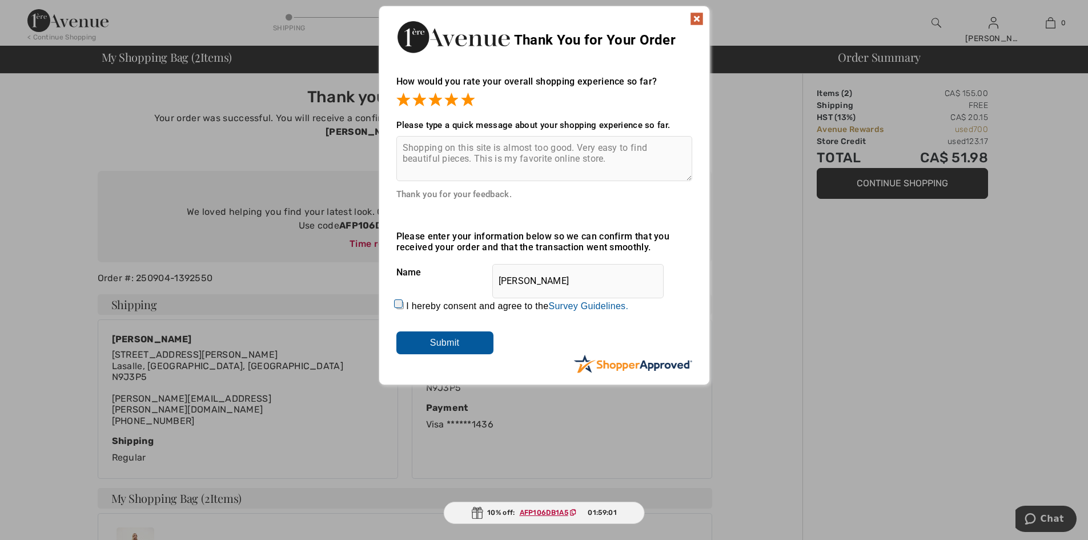
type textarea "Shopping on this site is almost too good. Very easy to find beautiful pieces. T…"
drag, startPoint x: 595, startPoint y: 280, endPoint x: 516, endPoint y: 280, distance: 78.8
click at [516, 280] on input "[PERSON_NAME]" at bounding box center [577, 281] width 171 height 34
type input "[PERSON_NAME]"
click at [678, 292] on div "I hereby consent and agree to the By submitting a review, you grant permission …" at bounding box center [544, 305] width 296 height 27
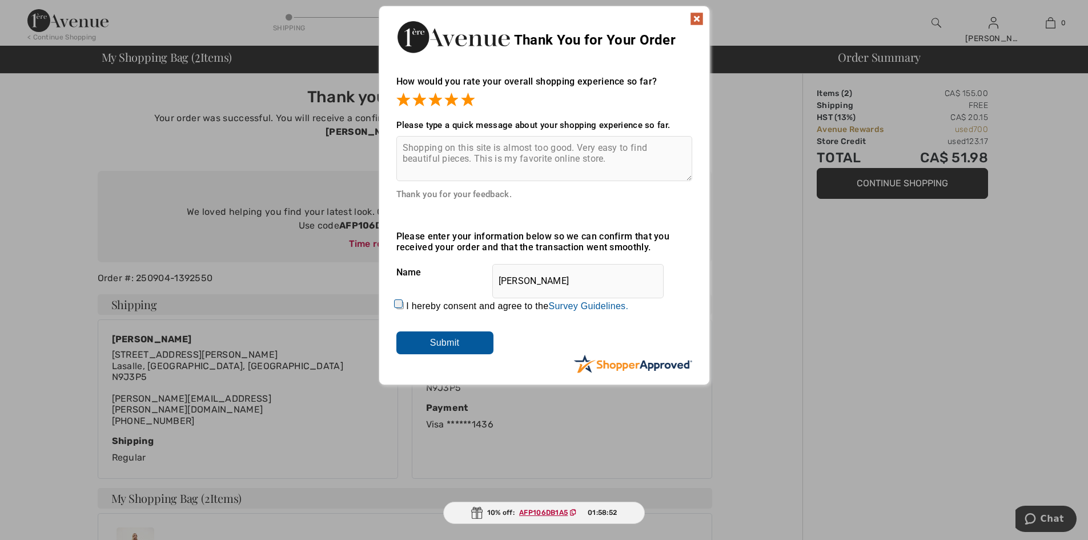
click at [396, 302] on input "I hereby consent and agree to the By submitting a review, you grant permission …" at bounding box center [399, 305] width 7 height 7
checkbox input "true"
click at [456, 345] on input "Submit" at bounding box center [444, 342] width 97 height 23
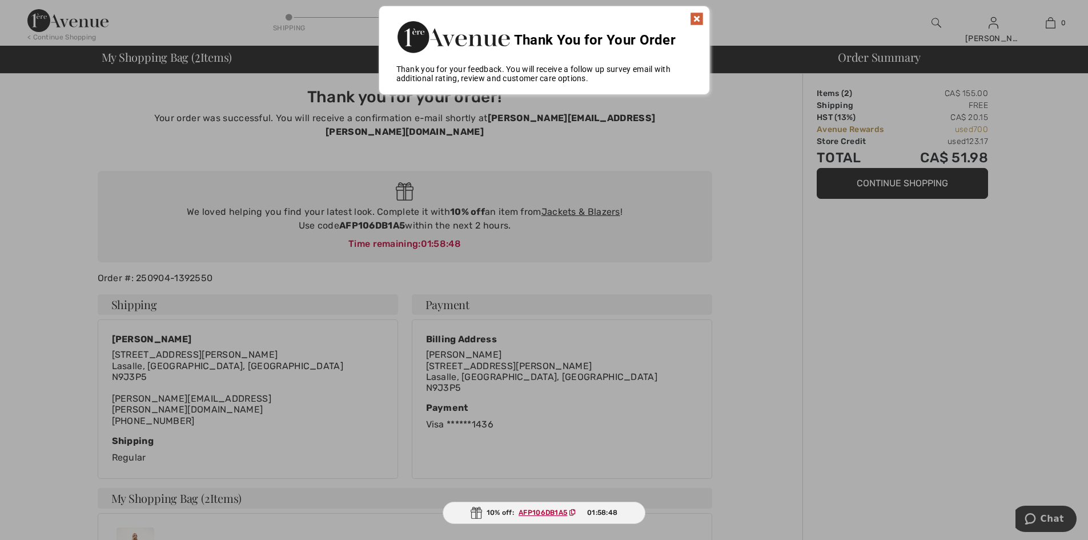
click at [695, 13] on img at bounding box center [697, 19] width 14 height 14
